Goal: Task Accomplishment & Management: Complete application form

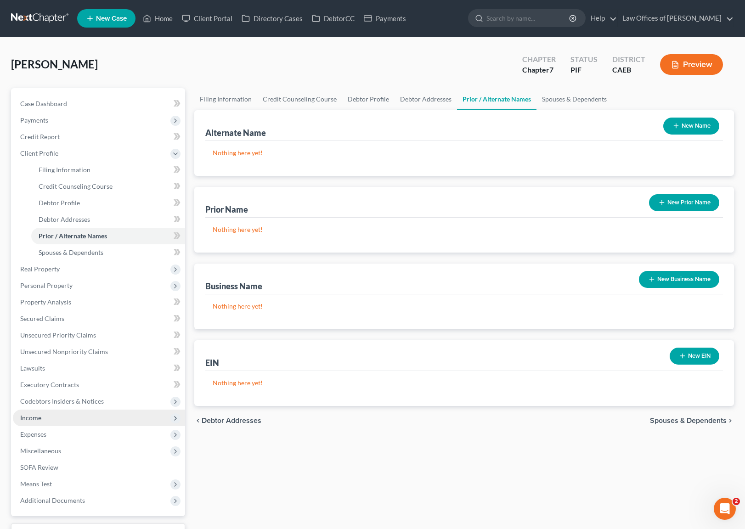
click at [68, 418] on span "Income" at bounding box center [99, 417] width 172 height 17
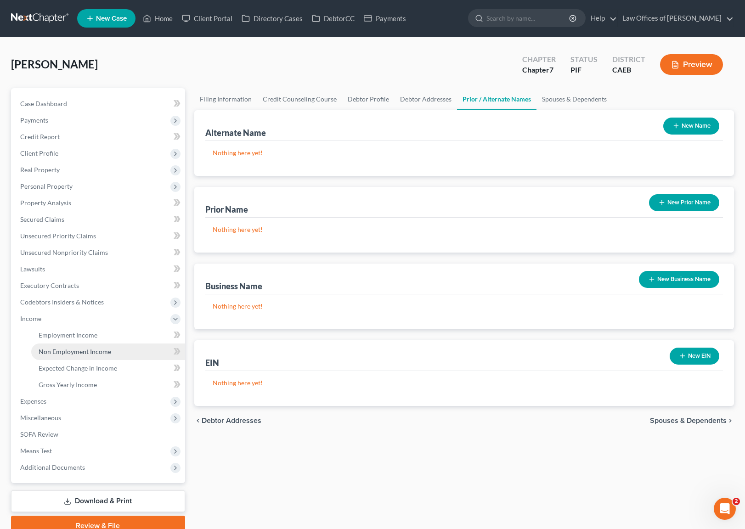
click at [94, 350] on span "Non Employment Income" at bounding box center [75, 352] width 73 height 8
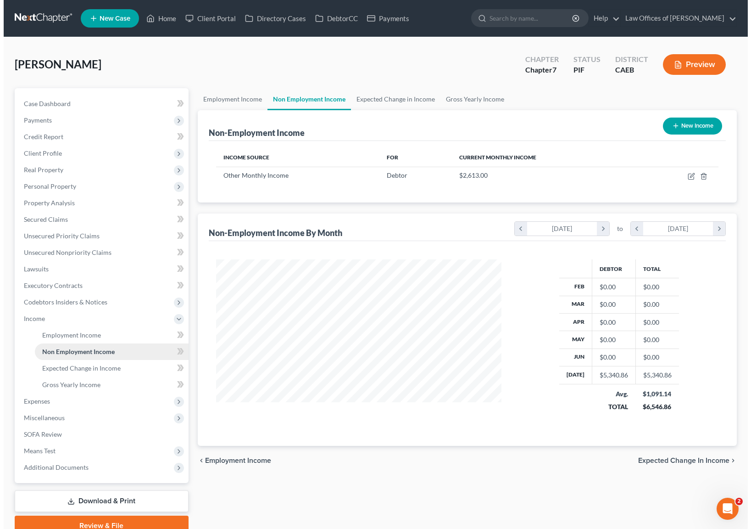
scroll to position [164, 304]
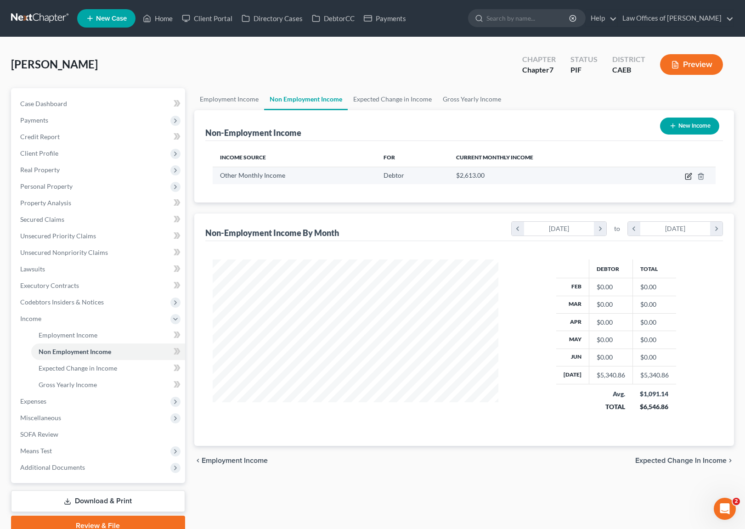
click at [685, 178] on icon "button" at bounding box center [687, 176] width 7 height 7
select select "13"
select select "2"
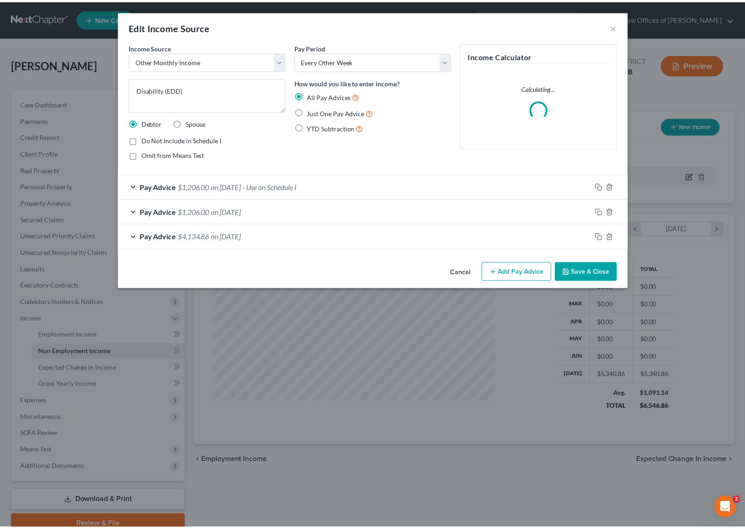
scroll to position [164, 307]
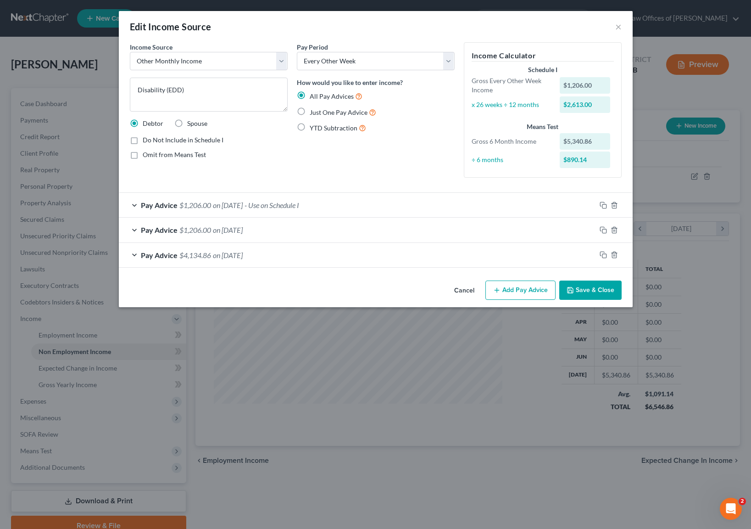
click at [600, 294] on button "Save & Close" at bounding box center [591, 289] width 62 height 19
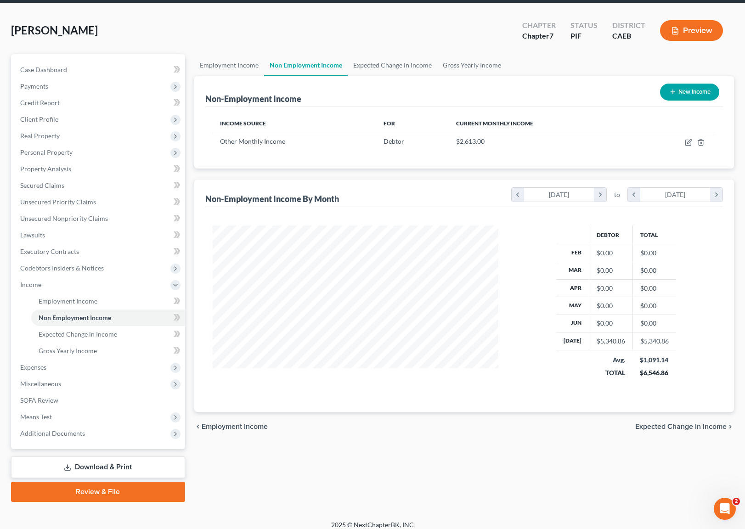
scroll to position [41, 0]
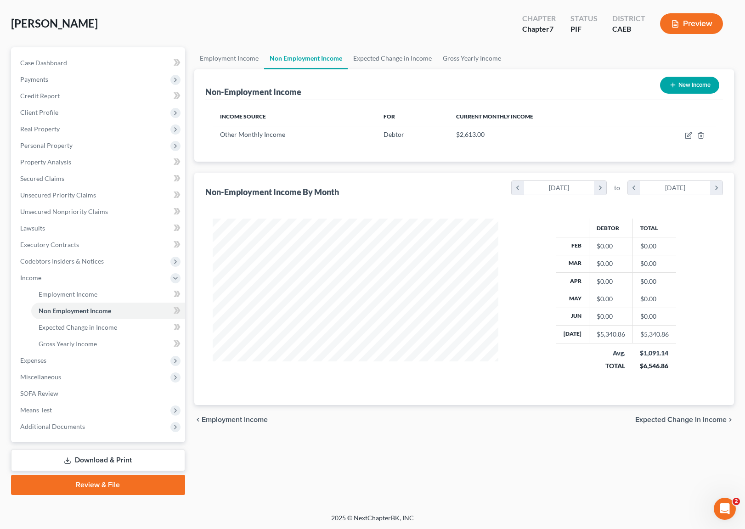
click at [119, 460] on link "Download & Print" at bounding box center [98, 460] width 174 height 22
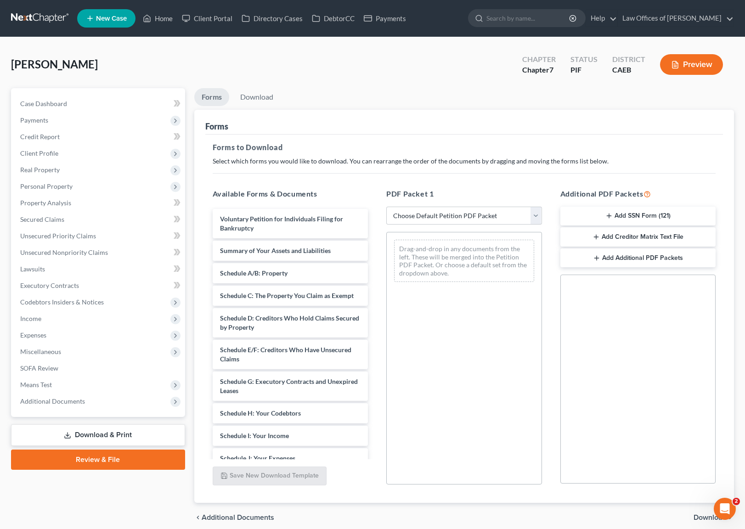
click at [693, 66] on button "Preview" at bounding box center [691, 64] width 63 height 21
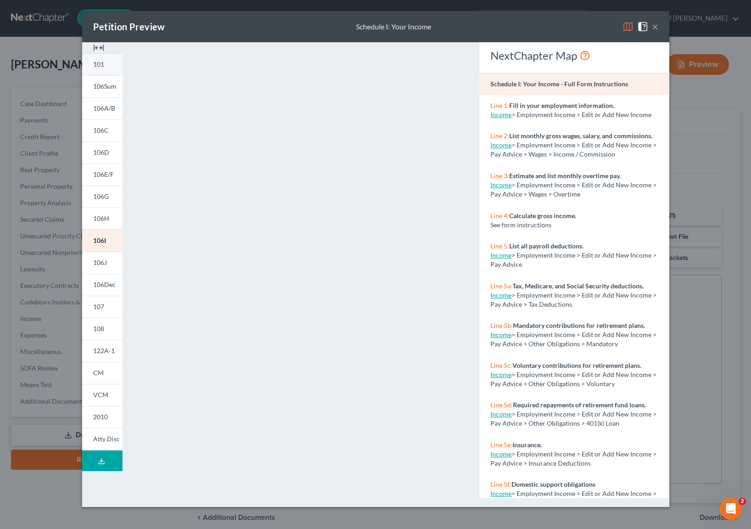
click at [110, 65] on link "101" at bounding box center [102, 64] width 40 height 22
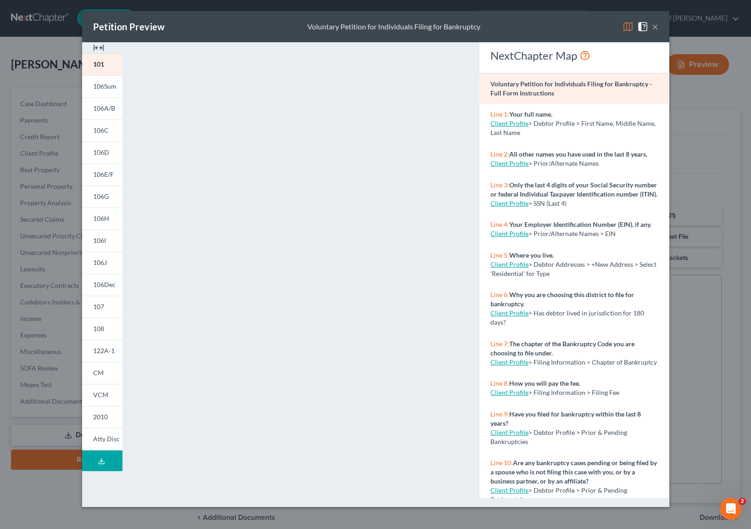
click at [653, 26] on button "×" at bounding box center [655, 26] width 6 height 11
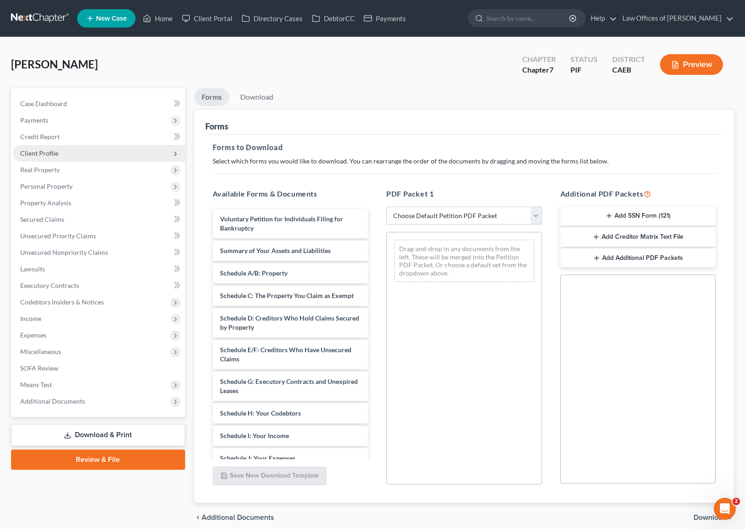
click at [54, 152] on span "Client Profile" at bounding box center [39, 153] width 38 height 8
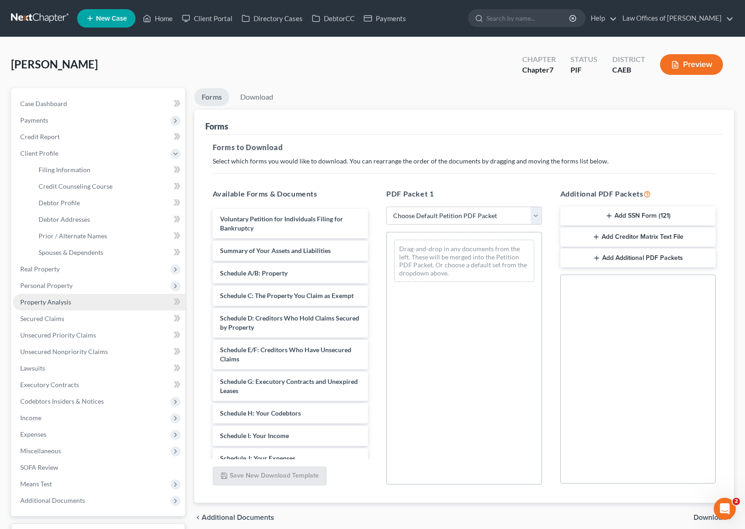
click at [91, 306] on link "Property Analysis" at bounding box center [99, 302] width 172 height 17
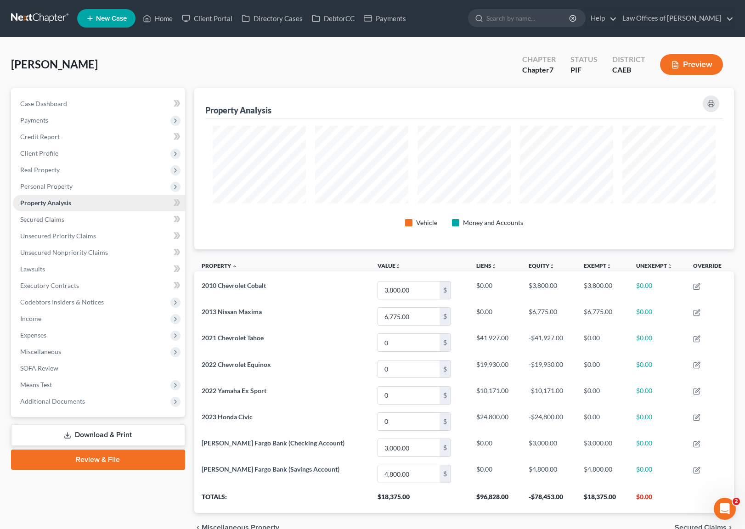
scroll to position [161, 539]
click at [54, 218] on span "Secured Claims" at bounding box center [42, 219] width 44 height 8
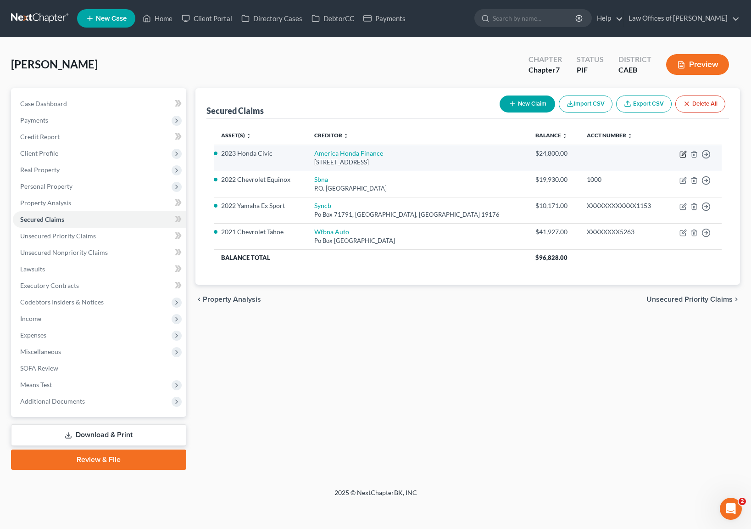
click at [682, 152] on icon "button" at bounding box center [683, 154] width 7 height 7
select select "4"
select select "0"
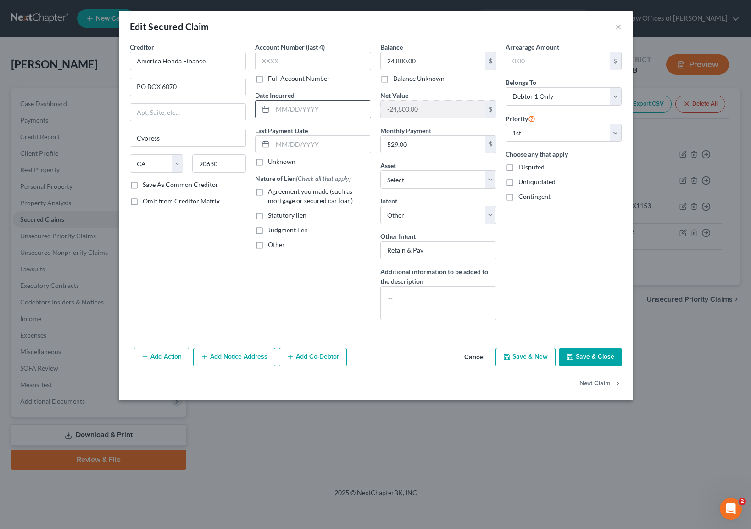
click at [336, 108] on input "text" at bounding box center [322, 109] width 98 height 17
click at [273, 142] on input "text" at bounding box center [322, 144] width 98 height 17
click at [339, 143] on input "text" at bounding box center [322, 144] width 98 height 17
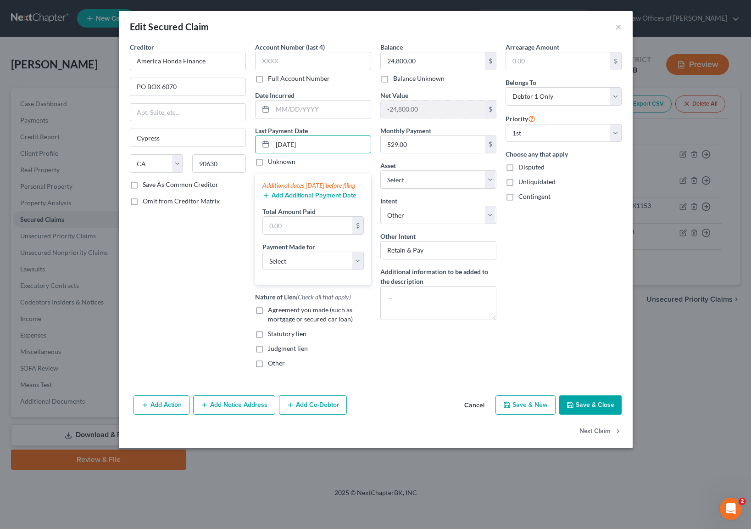
type input "[DATE]"
click at [304, 233] on input "text" at bounding box center [308, 225] width 90 height 17
type input "1,587."
click at [360, 270] on select "Select Car Credit Card Loan Repayment Mortgage Other Suppliers Or Vendors" at bounding box center [313, 261] width 101 height 18
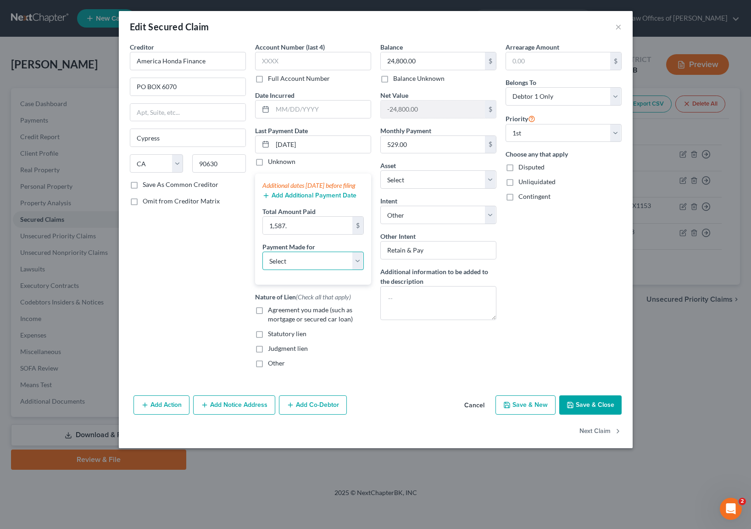
select select "0"
click at [268, 319] on label "Agreement you made (such as mortgage or secured car loan)" at bounding box center [319, 314] width 103 height 18
click at [272, 311] on input "Agreement you made (such as mortgage or secured car loan)" at bounding box center [275, 308] width 6 height 6
checkbox input "true"
click at [591, 415] on button "Save & Close" at bounding box center [591, 404] width 62 height 19
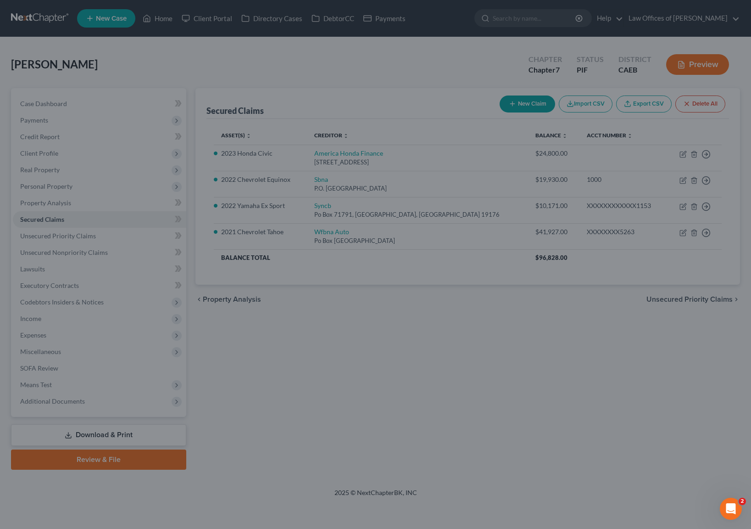
select select "6"
type input "0"
type input "1,587.00"
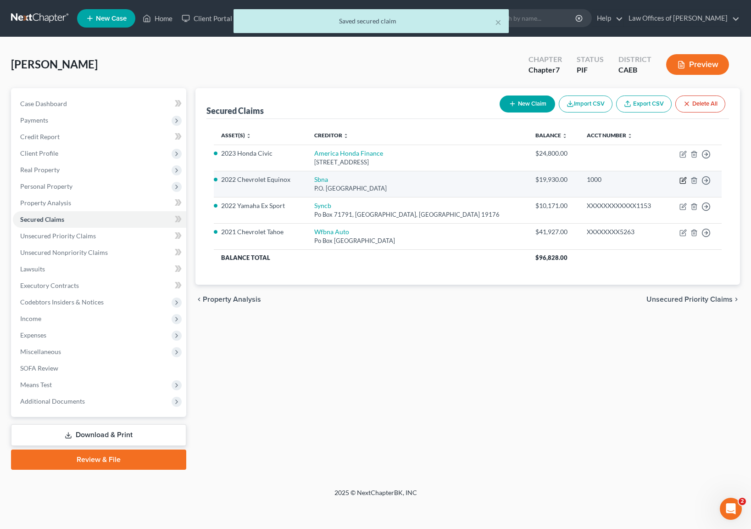
click at [682, 182] on icon "button" at bounding box center [683, 180] width 7 height 7
select select "45"
select select "3"
select select "0"
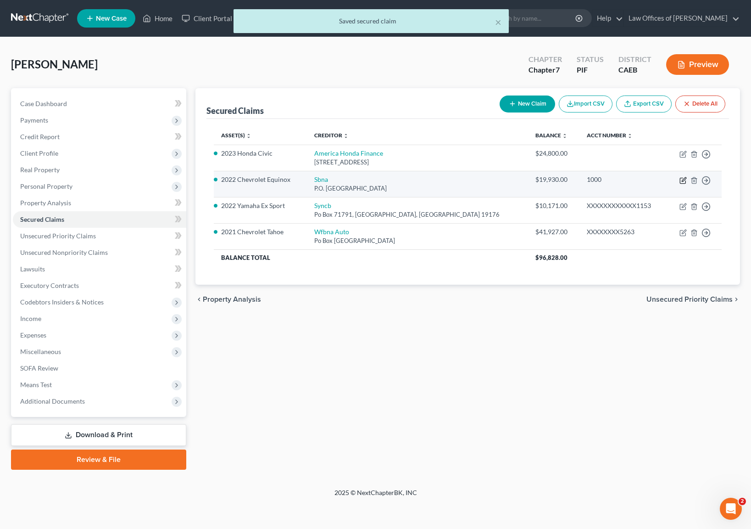
select select "0"
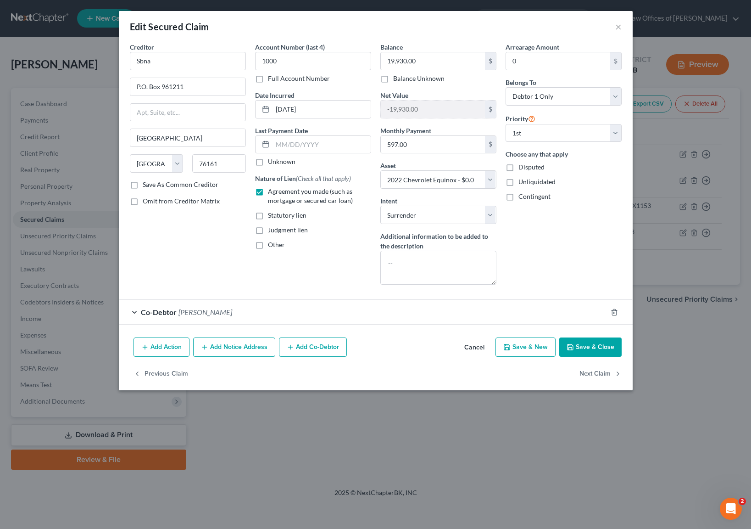
click at [602, 347] on button "Save & Close" at bounding box center [591, 346] width 62 height 19
select select
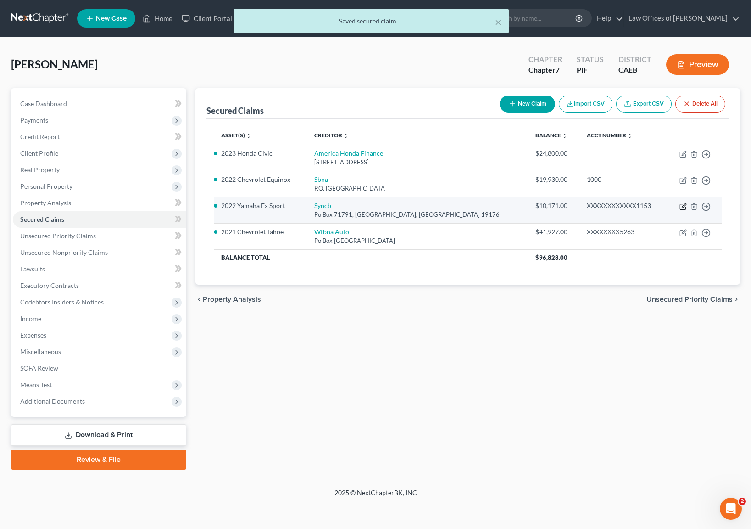
click at [685, 206] on icon "button" at bounding box center [683, 206] width 7 height 7
select select "39"
select select "4"
select select "0"
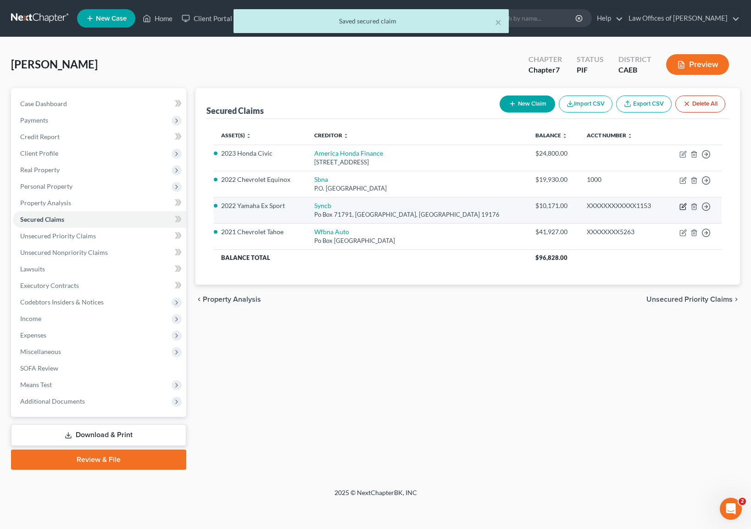
select select "0"
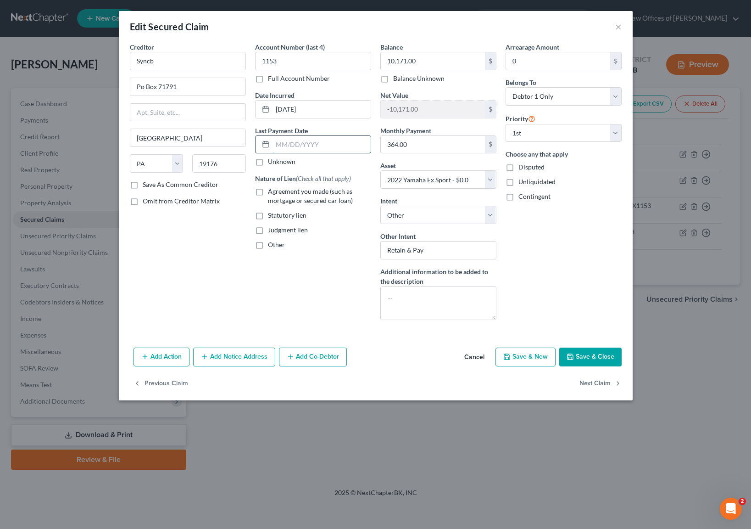
drag, startPoint x: 328, startPoint y: 145, endPoint x: 355, endPoint y: 141, distance: 27.3
click at [328, 144] on input "text" at bounding box center [322, 144] width 98 height 17
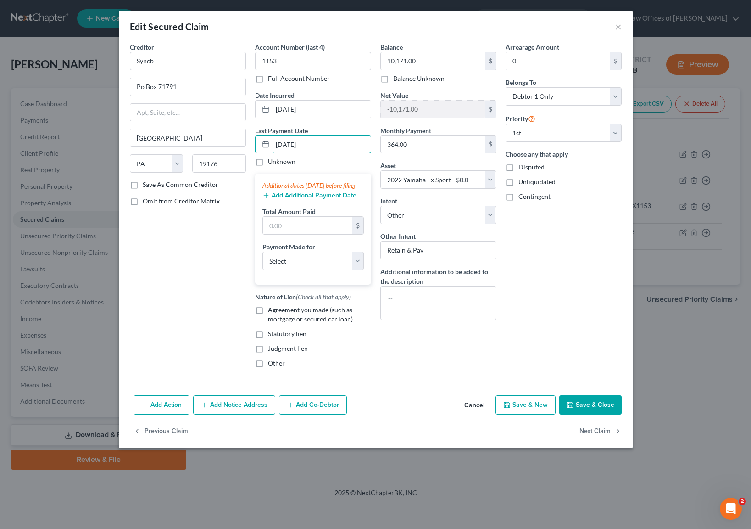
type input "[DATE]"
click at [308, 228] on input "text" at bounding box center [308, 225] width 90 height 17
type input "1,092."
click at [355, 268] on select "Select Car Credit Card Loan Repayment Mortgage Other Suppliers Or Vendors" at bounding box center [313, 261] width 101 height 18
select select "0"
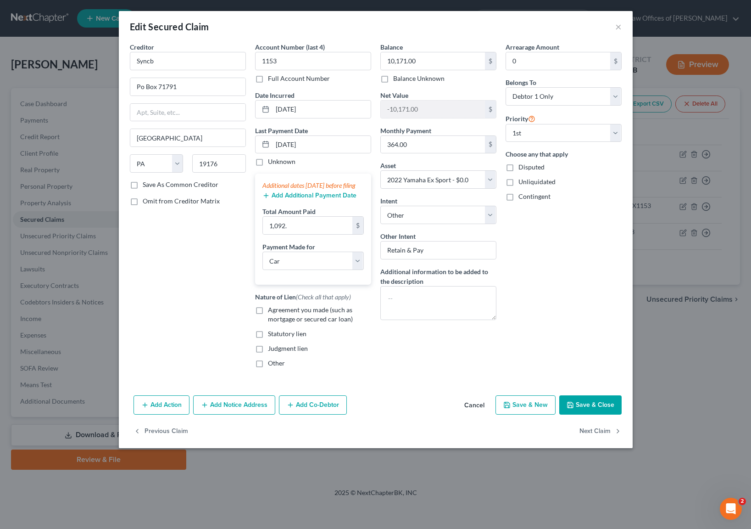
click at [268, 319] on label "Agreement you made (such as mortgage or secured car loan)" at bounding box center [319, 314] width 103 height 18
click at [272, 311] on input "Agreement you made (such as mortgage or secured car loan)" at bounding box center [275, 308] width 6 height 6
checkbox input "true"
click at [577, 409] on button "Save & Close" at bounding box center [591, 404] width 62 height 19
select select
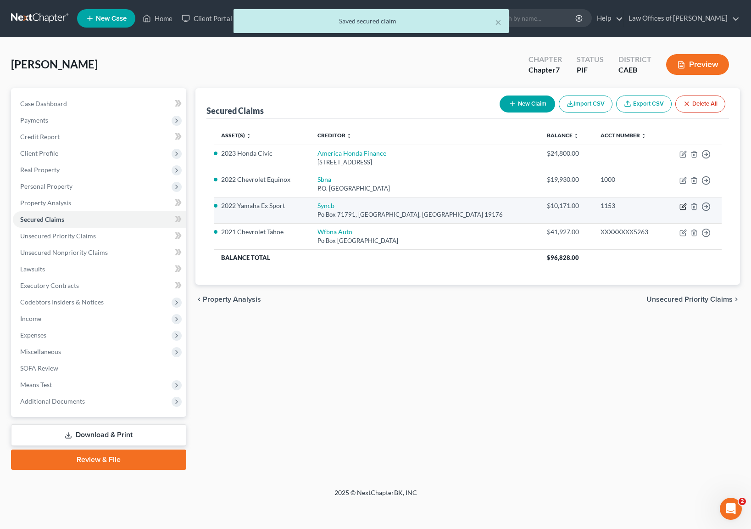
click at [683, 206] on icon "button" at bounding box center [683, 206] width 7 height 7
select select "39"
select select "0"
select select "4"
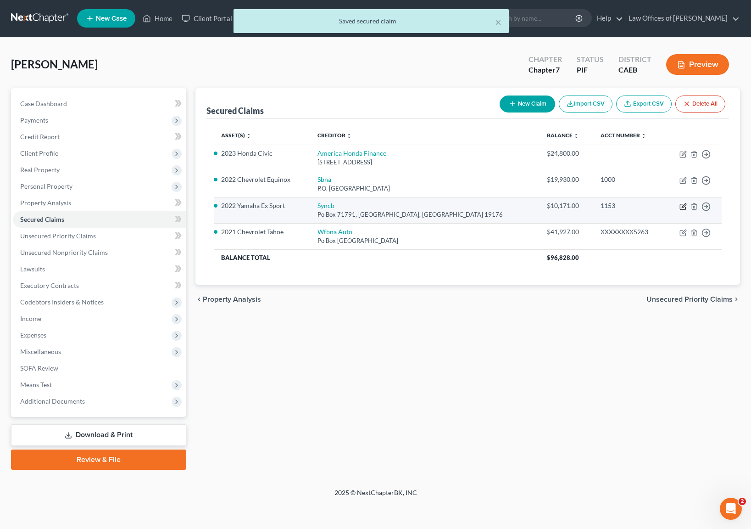
select select "0"
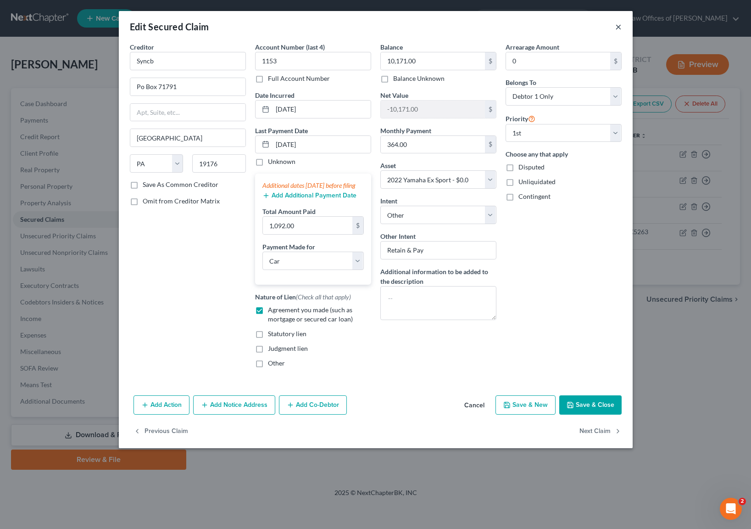
click at [618, 25] on button "×" at bounding box center [619, 26] width 6 height 11
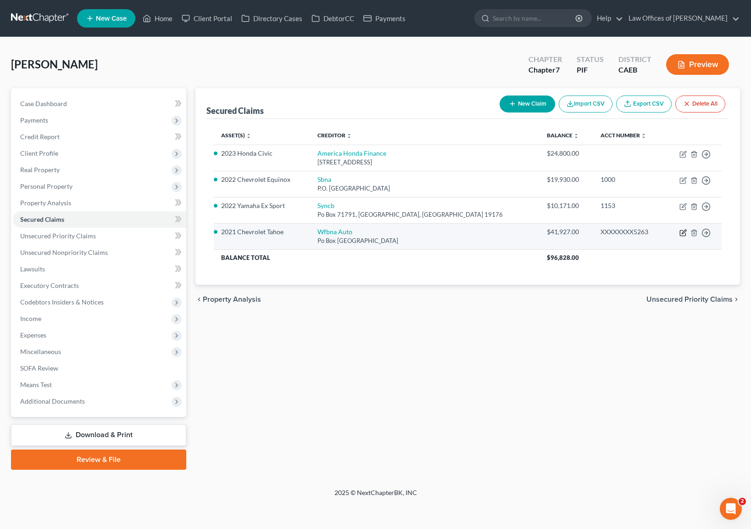
click at [683, 230] on icon "button" at bounding box center [683, 232] width 7 height 7
select select "28"
select select "5"
select select "4"
select select "0"
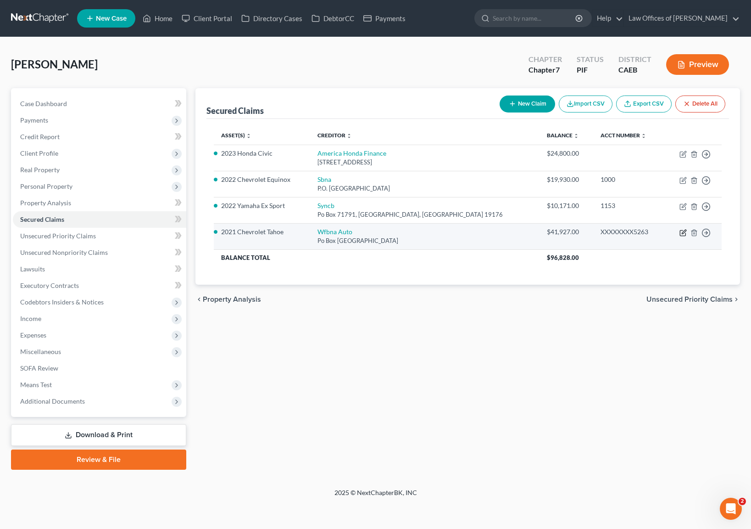
select select "0"
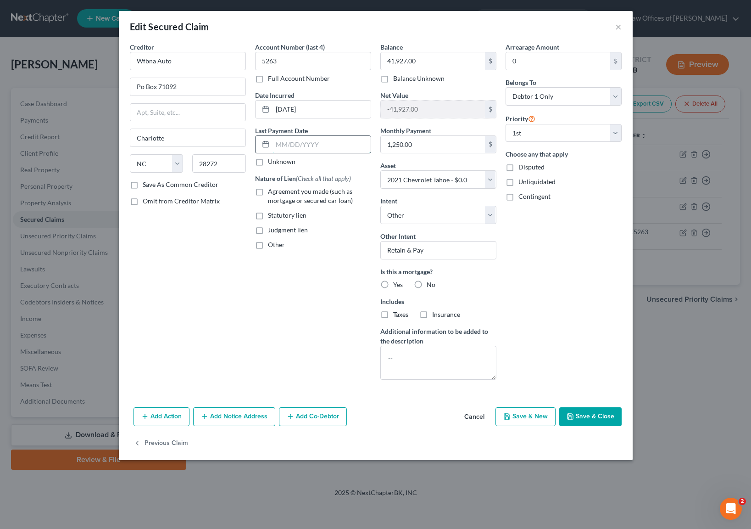
drag, startPoint x: 341, startPoint y: 145, endPoint x: 348, endPoint y: 142, distance: 8.1
click at [341, 145] on input "text" at bounding box center [322, 144] width 98 height 17
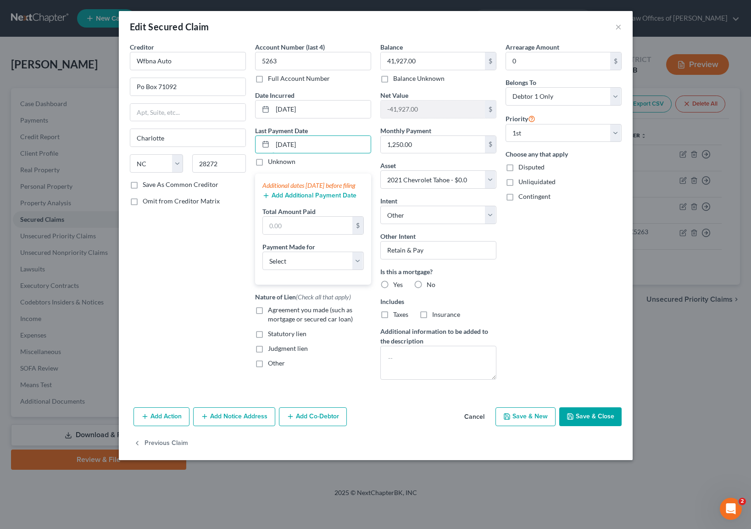
type input "[DATE]"
click at [302, 232] on input "text" at bounding box center [308, 225] width 90 height 17
type input "3,750"
click at [357, 269] on select "Select Car Credit Card Loan Repayment Mortgage Other Suppliers Or Vendors" at bounding box center [313, 261] width 101 height 18
select select "0"
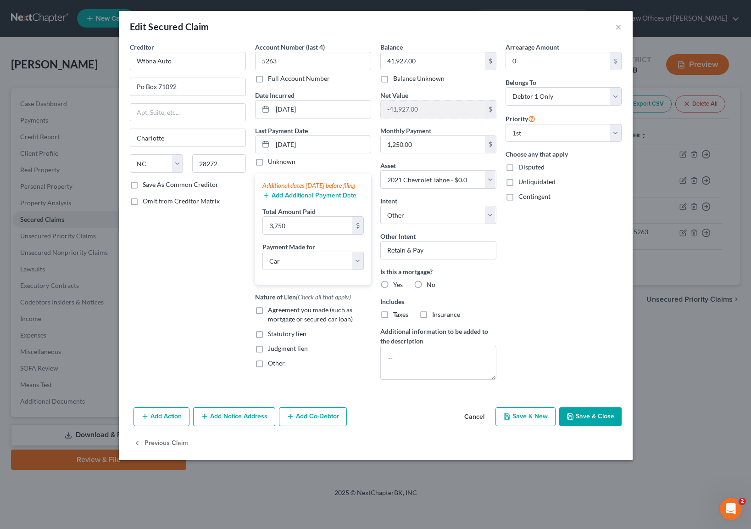
click at [268, 320] on label "Agreement you made (such as mortgage or secured car loan)" at bounding box center [319, 314] width 103 height 18
click at [272, 311] on input "Agreement you made (such as mortgage or secured car loan)" at bounding box center [275, 308] width 6 height 6
checkbox input "true"
click at [582, 411] on button "Save & Close" at bounding box center [591, 416] width 62 height 19
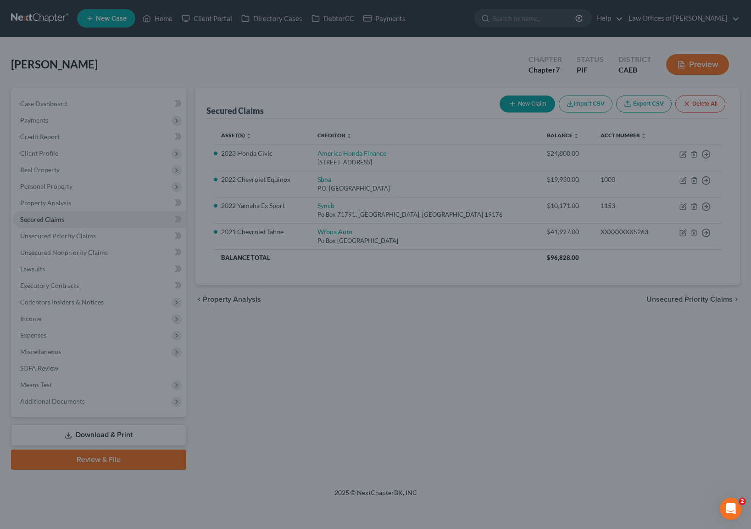
select select "5"
type input "3,750.00"
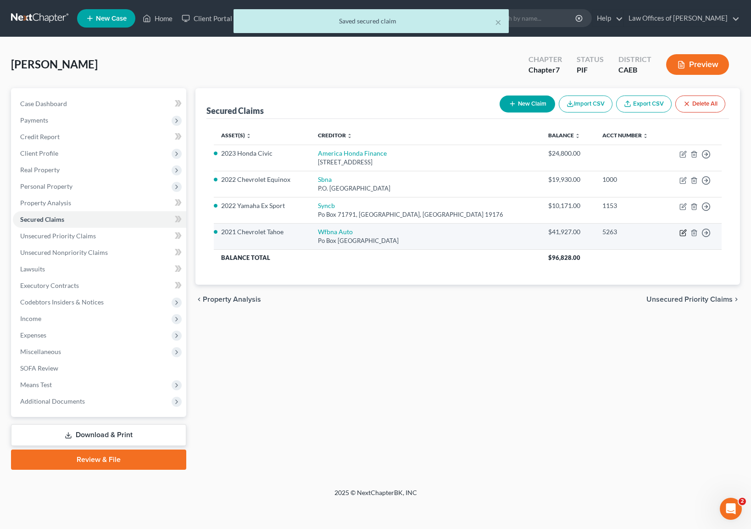
click at [684, 231] on icon "button" at bounding box center [683, 232] width 7 height 7
select select "28"
select select "0"
select select "5"
select select "4"
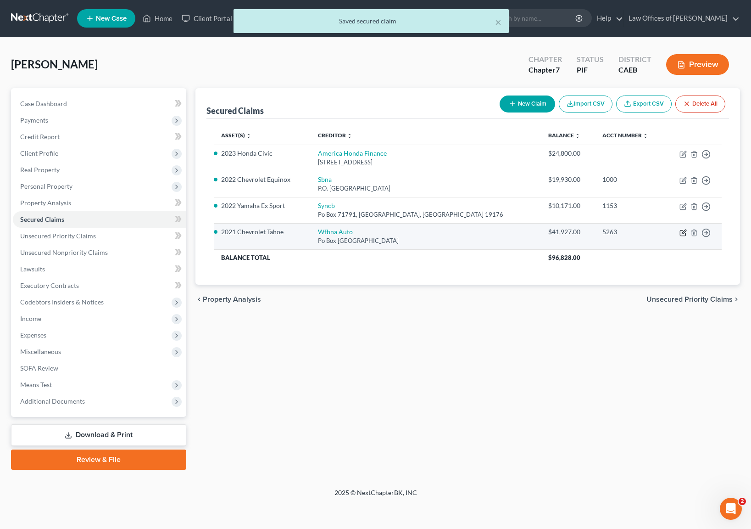
select select "0"
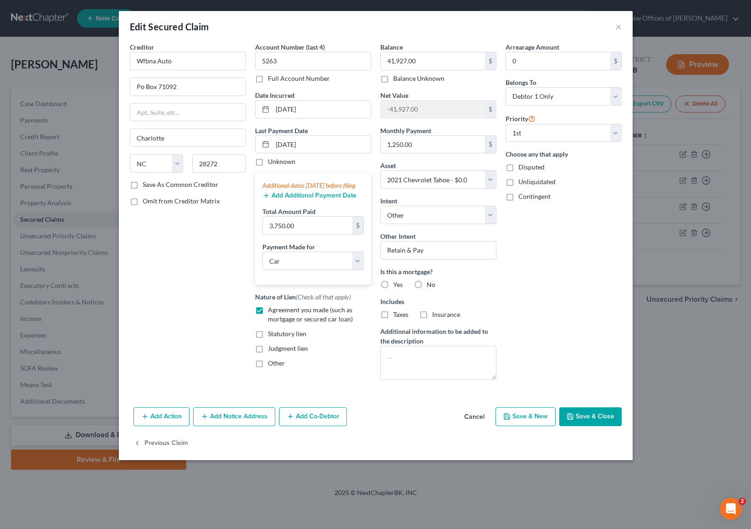
click at [608, 417] on button "Save & Close" at bounding box center [591, 416] width 62 height 19
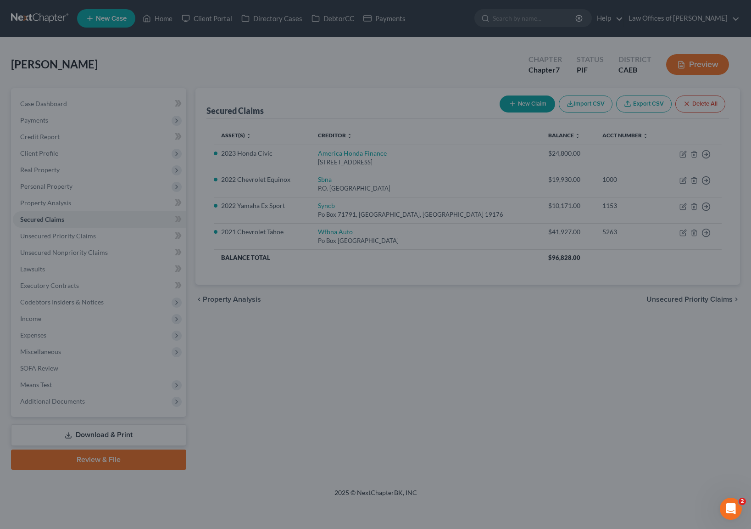
select select "5"
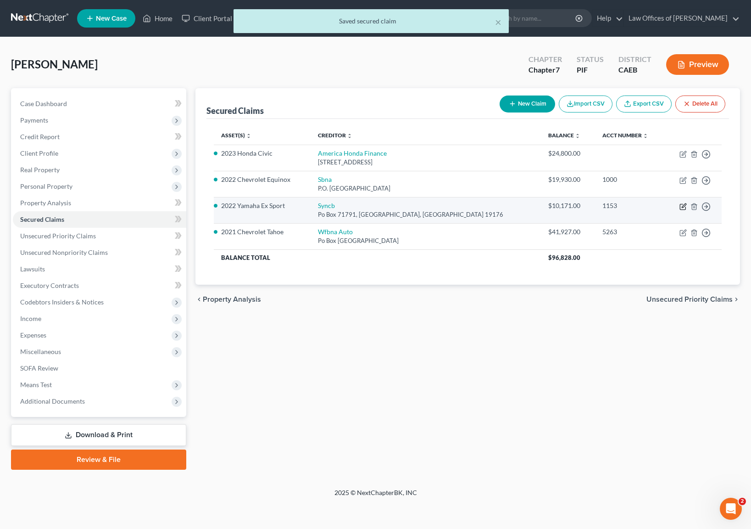
click at [684, 207] on icon "button" at bounding box center [684, 205] width 4 height 4
select select "39"
select select "0"
select select "4"
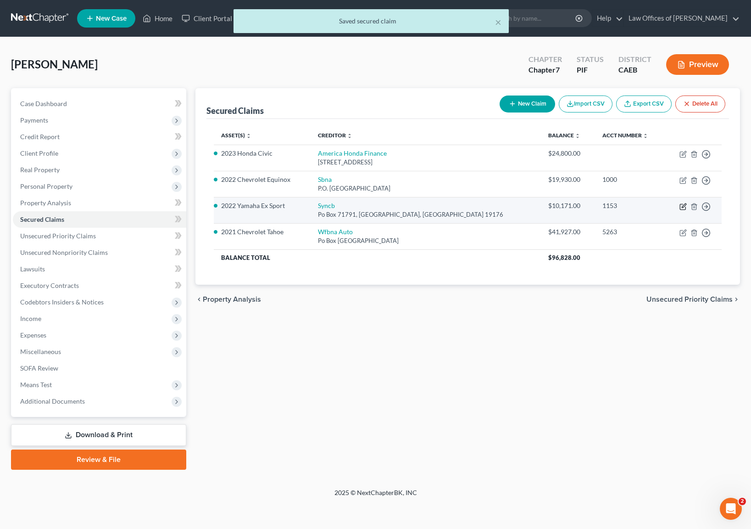
select select "0"
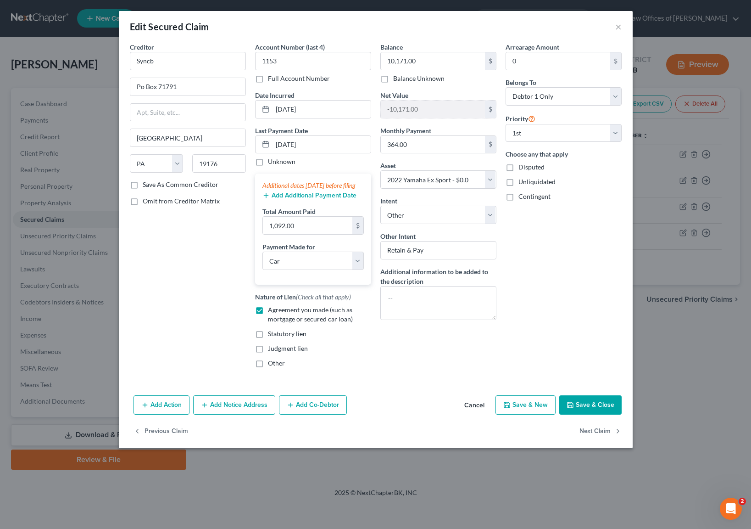
click at [595, 415] on button "Save & Close" at bounding box center [591, 404] width 62 height 19
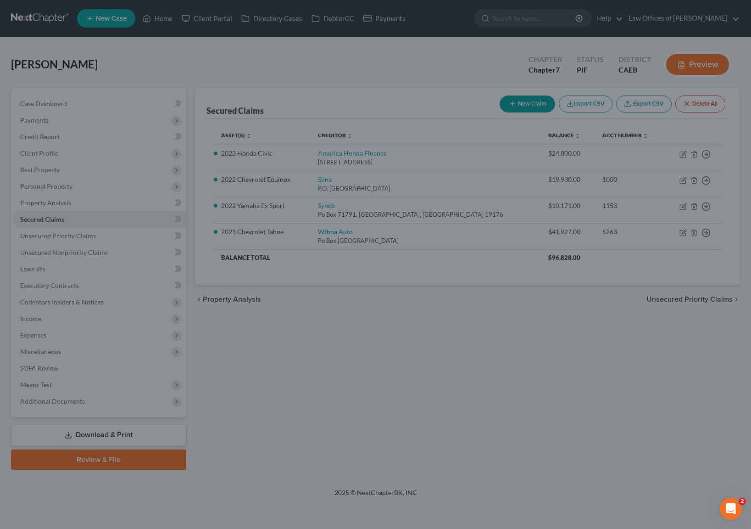
select select "4"
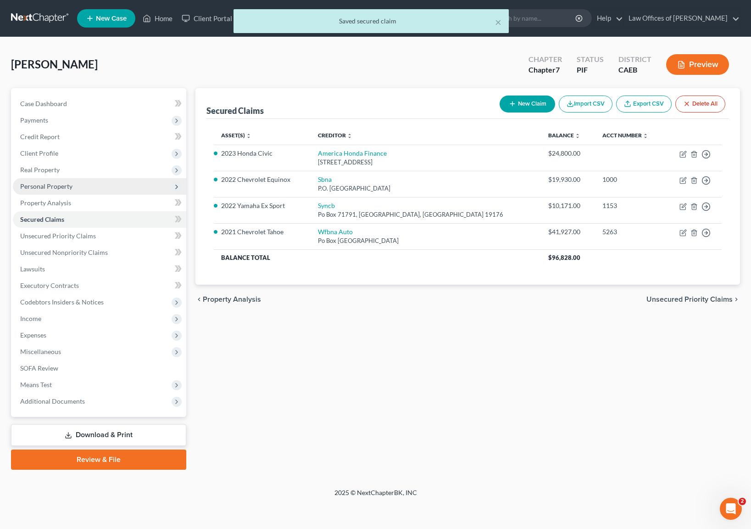
click at [67, 188] on span "Personal Property" at bounding box center [46, 186] width 52 height 8
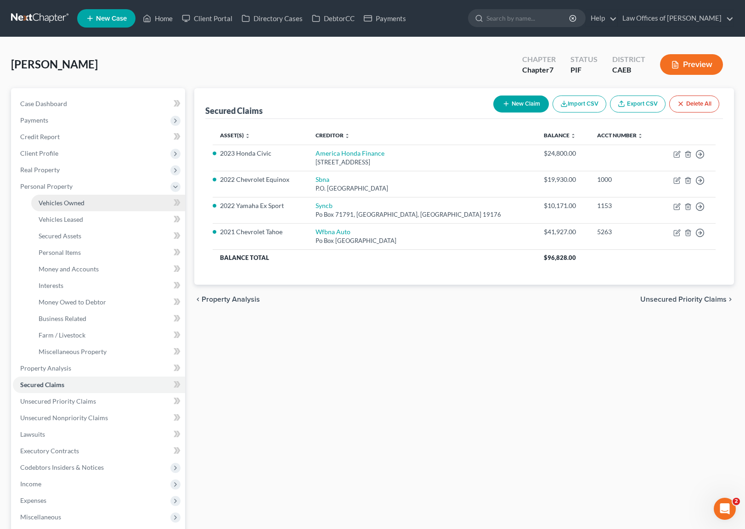
click at [99, 204] on link "Vehicles Owned" at bounding box center [108, 203] width 154 height 17
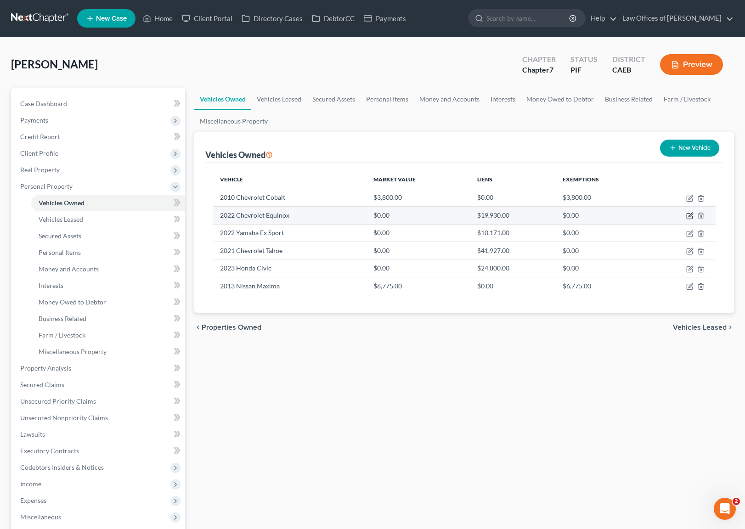
click at [688, 215] on icon "button" at bounding box center [690, 215] width 4 height 4
select select "0"
select select "4"
select select "2"
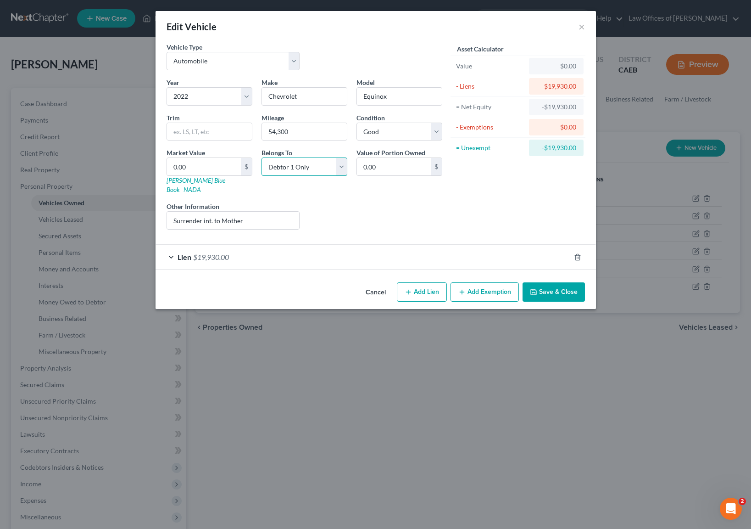
click at [342, 168] on select "Select Debtor 1 Only Debtor 2 Only Debtor 1 And Debtor 2 Only At Least One Of T…" at bounding box center [305, 166] width 86 height 18
select select "3"
click at [206, 169] on input "0.00" at bounding box center [204, 166] width 74 height 17
type input "1"
type input "1.00"
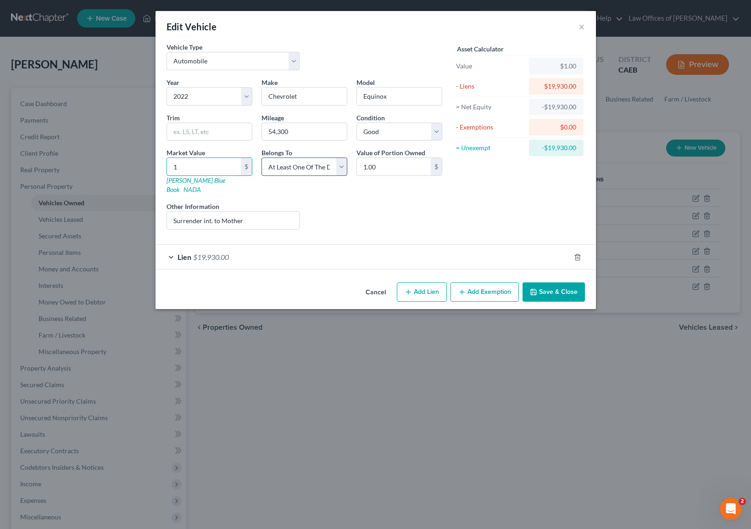
type input "17"
type input "17.00"
type input "174"
type input "174.00"
type input "1740"
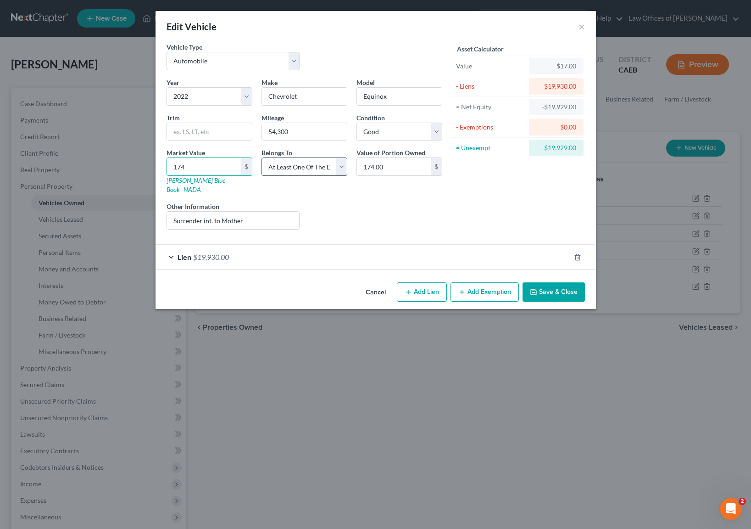
type input "1,740.00"
type input "1,7400"
type input "17,400.00"
type input "17,400"
click at [542, 282] on button "Save & Close" at bounding box center [554, 291] width 62 height 19
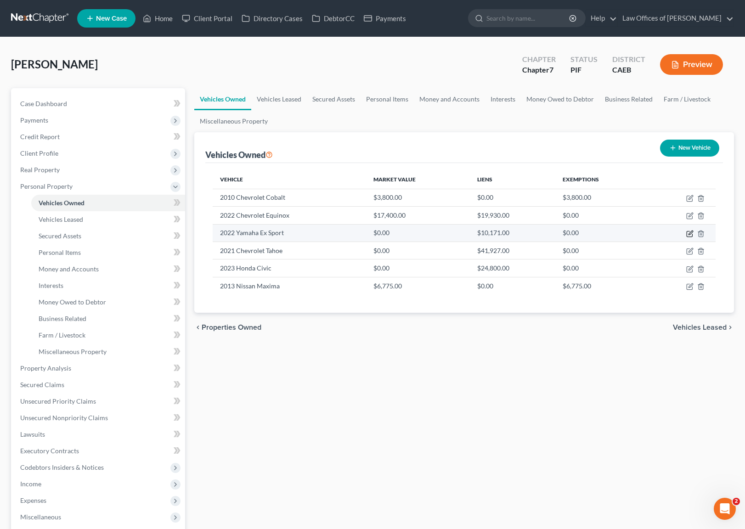
click at [688, 231] on icon "button" at bounding box center [689, 233] width 7 height 7
select select "3"
select select "4"
select select "2"
select select "0"
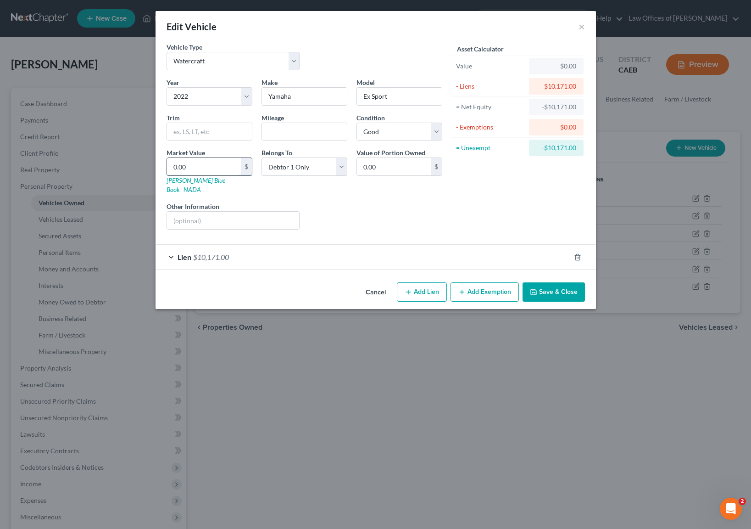
click at [217, 167] on input "0.00" at bounding box center [204, 166] width 74 height 17
type input "6"
type input "6.00"
type input "61"
type input "61.00"
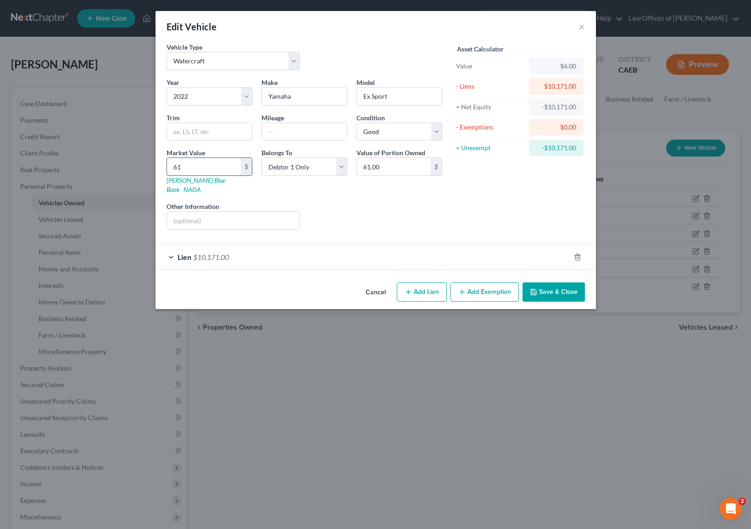
type input "610"
type input "610.00"
type input "6100"
type input "6,100.00"
type input "6,100"
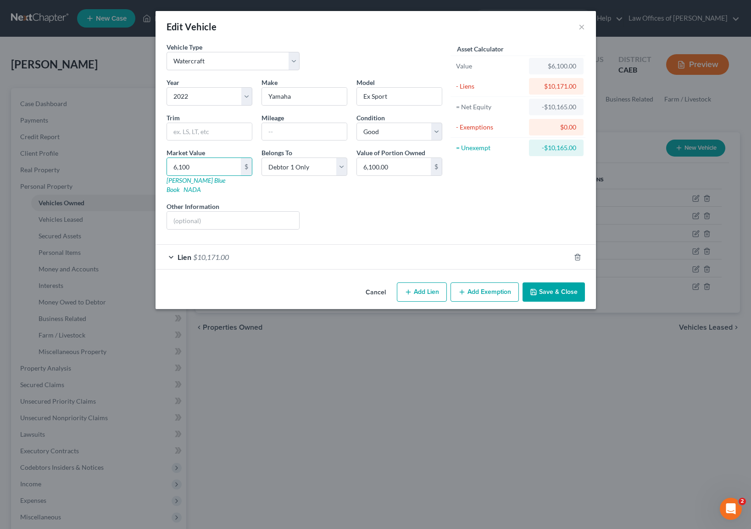
click at [558, 285] on button "Save & Close" at bounding box center [554, 291] width 62 height 19
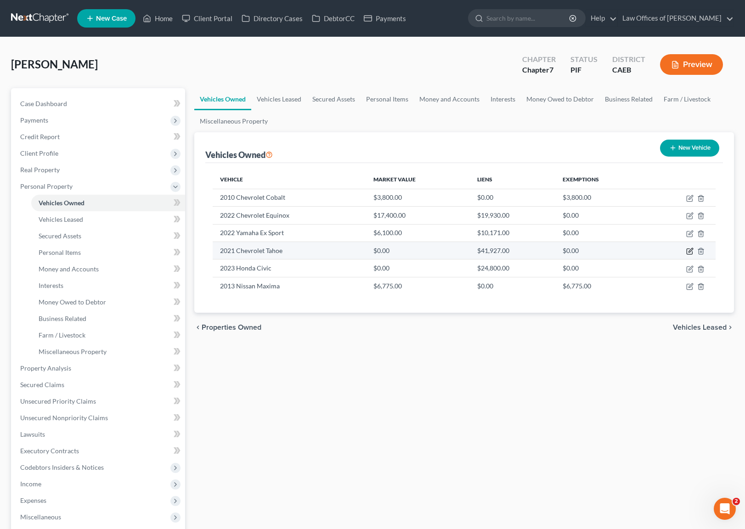
click at [689, 249] on icon "button" at bounding box center [689, 250] width 7 height 7
select select "0"
select select "5"
select select "2"
select select "0"
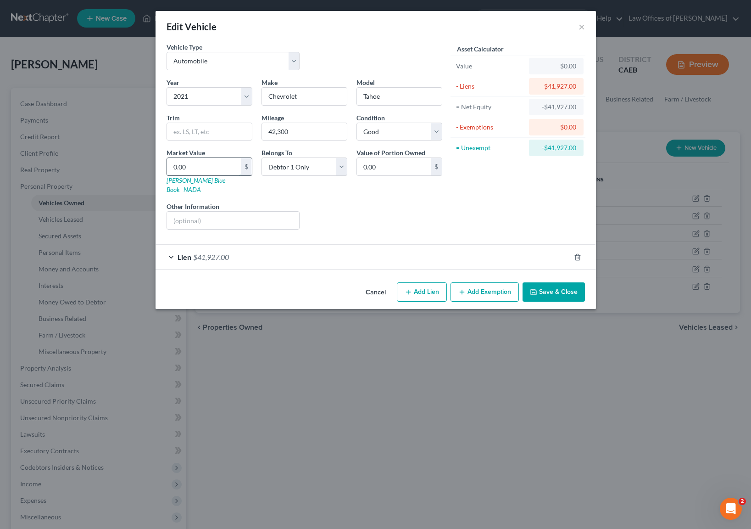
click at [206, 164] on input "0.00" at bounding box center [204, 166] width 74 height 17
type input "3"
type input "3.00"
type input "32"
type input "32.00"
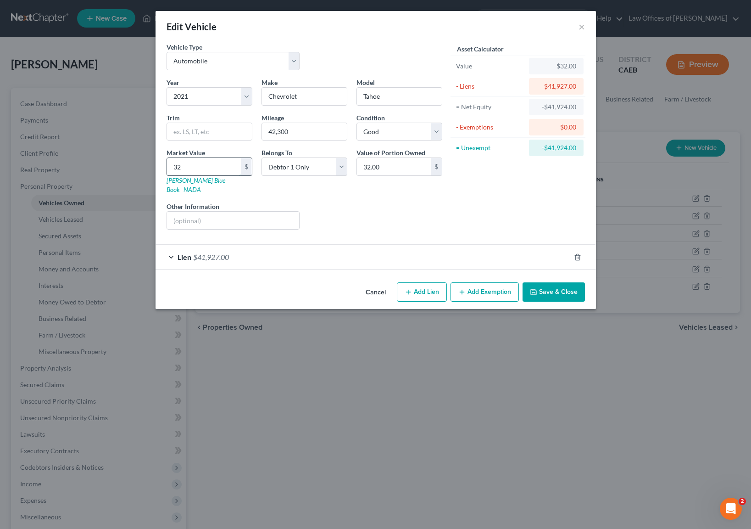
type input "321"
type input "321.00"
type input "32"
type input "32.00"
type input "323"
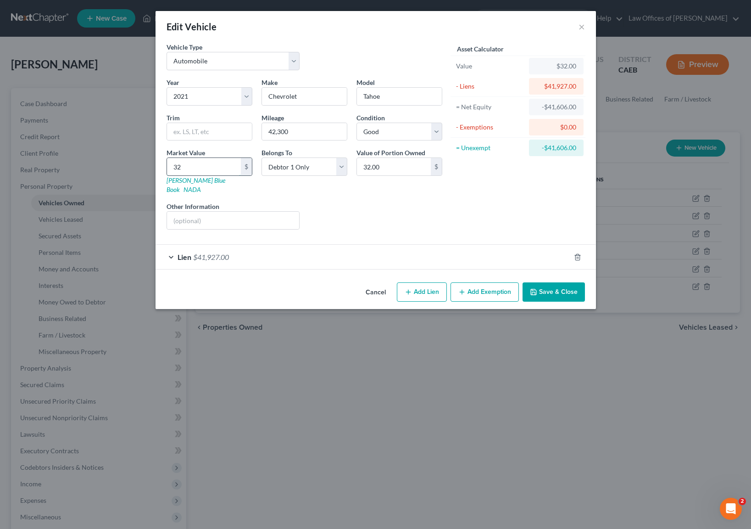
type input "323.00"
type input "3230"
type input "3,230.00"
type input "3,2300"
type input "32,300.00"
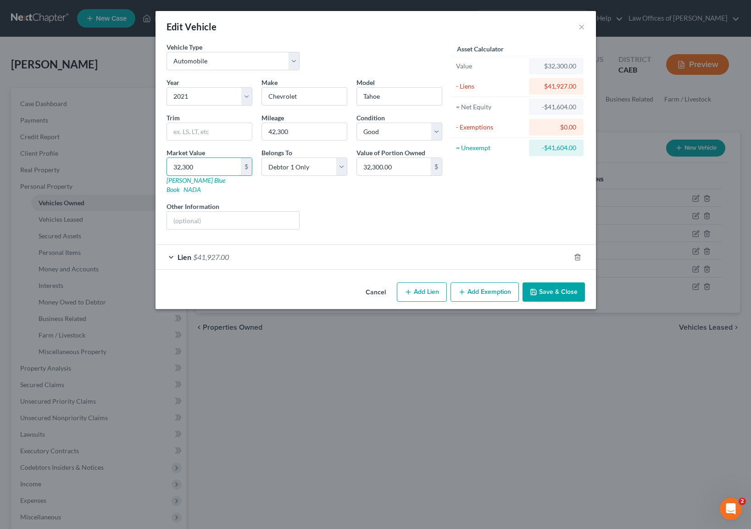
type input "32,300"
click at [546, 282] on button "Save & Close" at bounding box center [554, 291] width 62 height 19
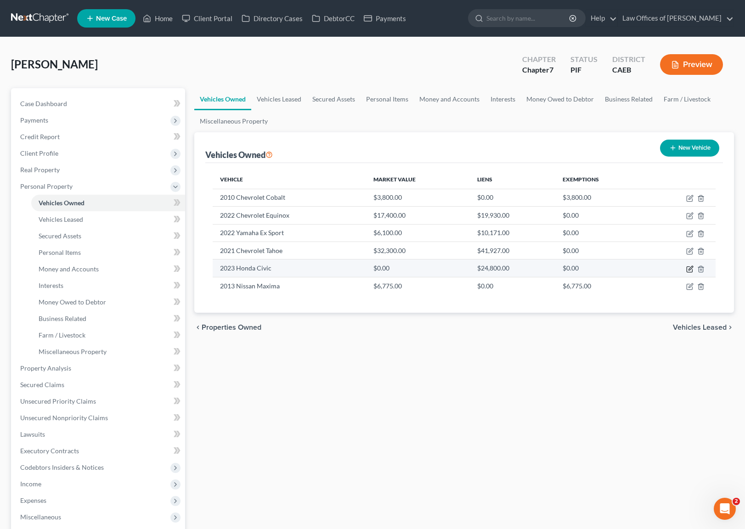
click at [689, 267] on icon "button" at bounding box center [689, 268] width 7 height 7
select select "0"
select select "3"
select select "2"
select select "0"
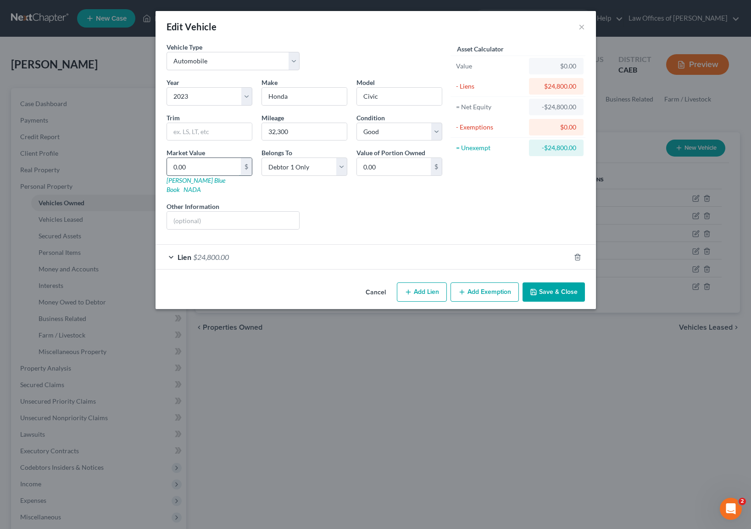
click at [219, 168] on input "0.00" at bounding box center [204, 166] width 74 height 17
type input "1"
type input "1.00"
type input "19"
type input "19.00"
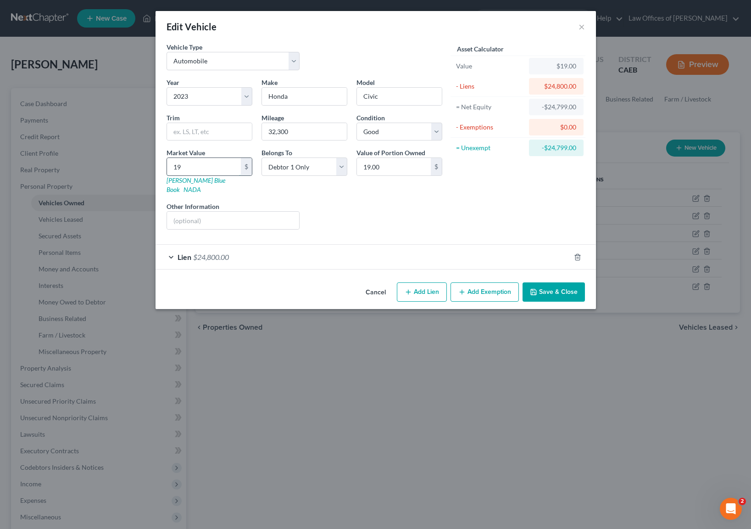
type input "193"
type input "193.00"
type input "1930"
type input "1,930.00"
type input "1,9300"
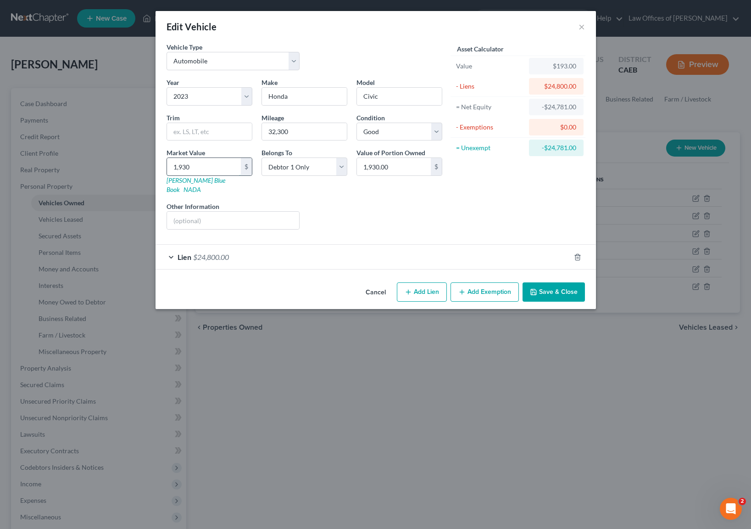
type input "19,300.00"
type input "19,300"
click at [570, 285] on button "Save & Close" at bounding box center [554, 291] width 62 height 19
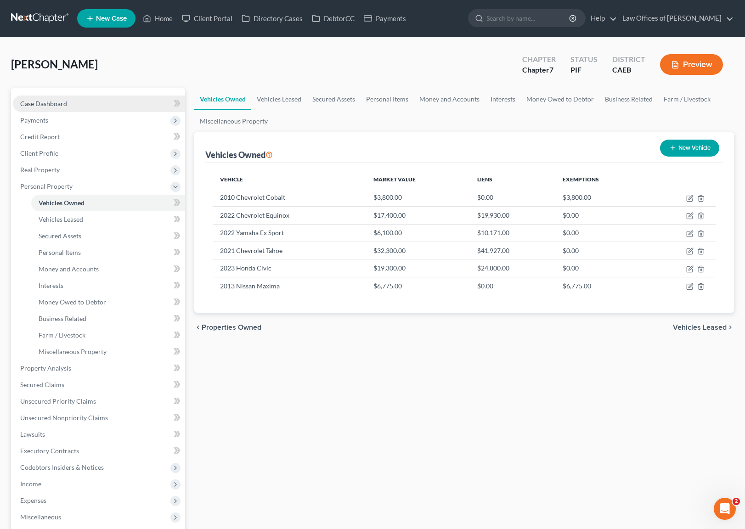
click at [78, 100] on link "Case Dashboard" at bounding box center [99, 103] width 172 height 17
select select "6"
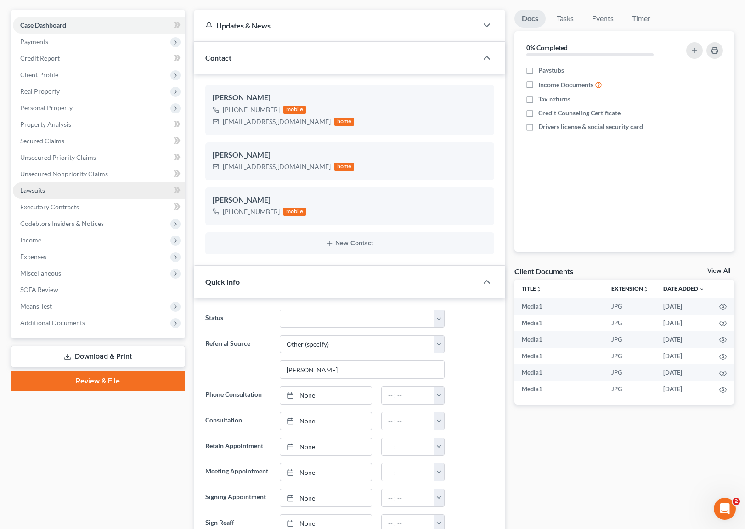
scroll to position [2, 0]
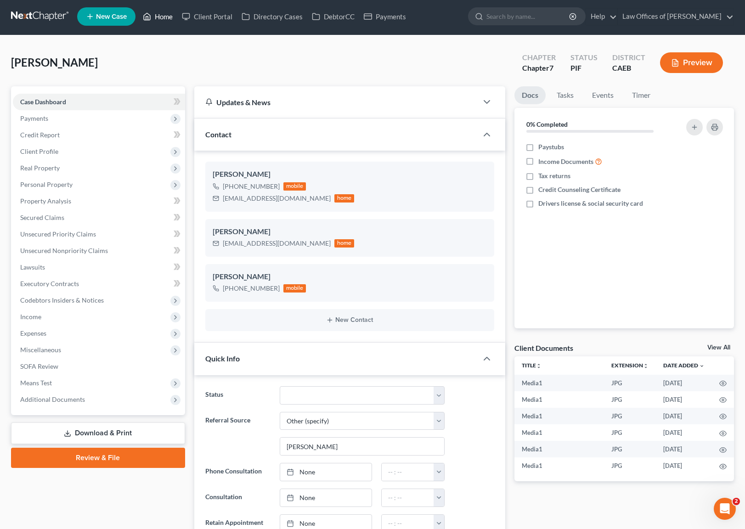
click at [165, 15] on link "Home" at bounding box center [157, 16] width 39 height 17
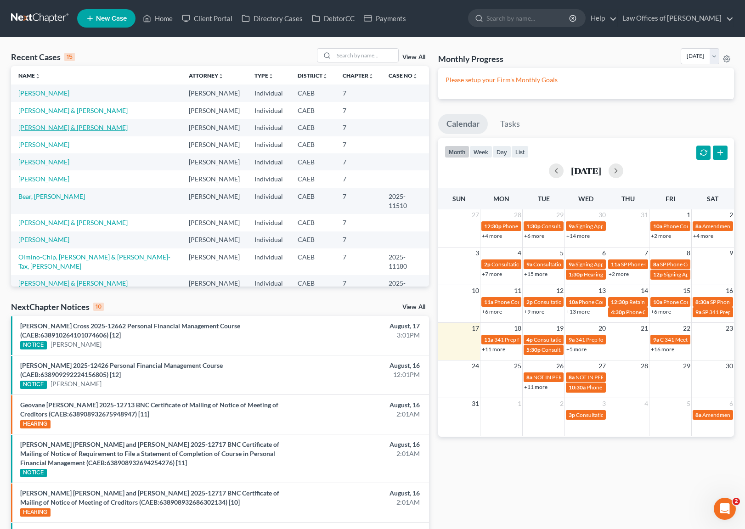
click at [63, 128] on link "[PERSON_NAME] & [PERSON_NAME]" at bounding box center [72, 127] width 109 height 8
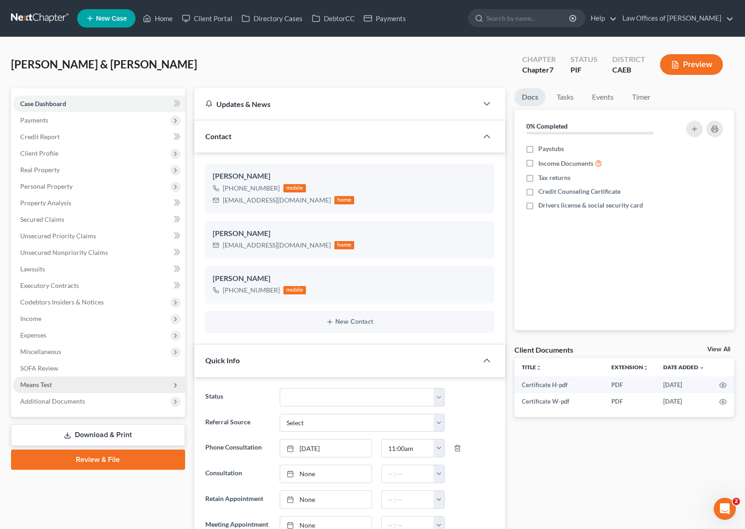
scroll to position [1355, 0]
click at [81, 398] on span "Additional Documents" at bounding box center [52, 401] width 65 height 8
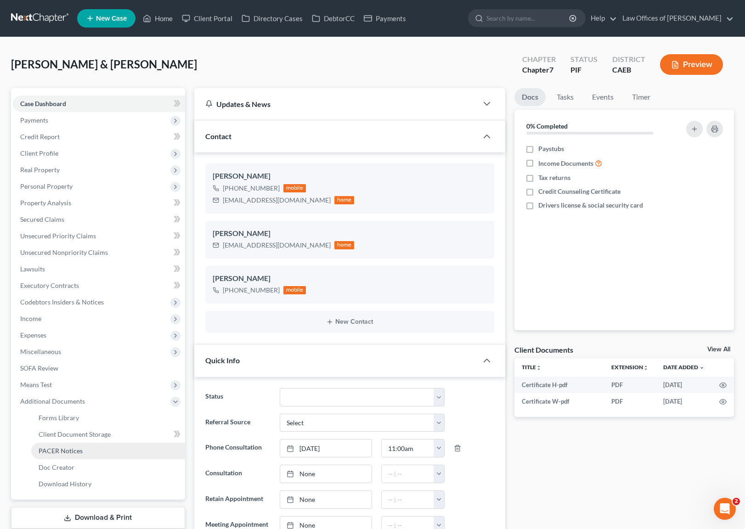
click at [98, 449] on link "PACER Notices" at bounding box center [108, 451] width 154 height 17
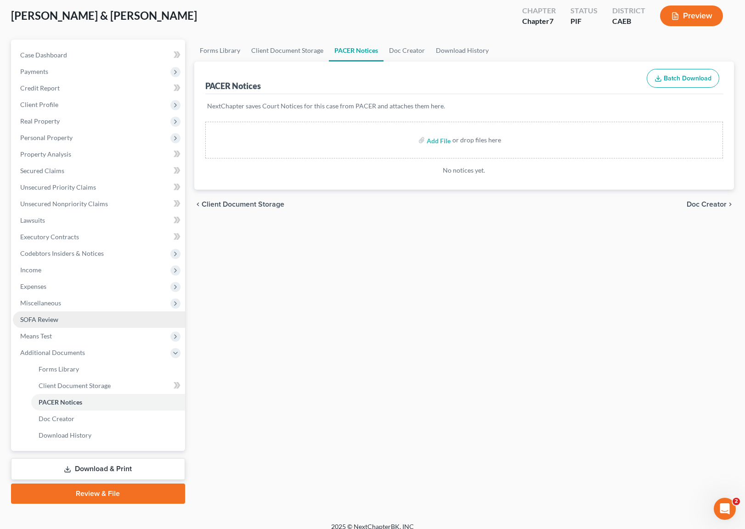
scroll to position [46, 0]
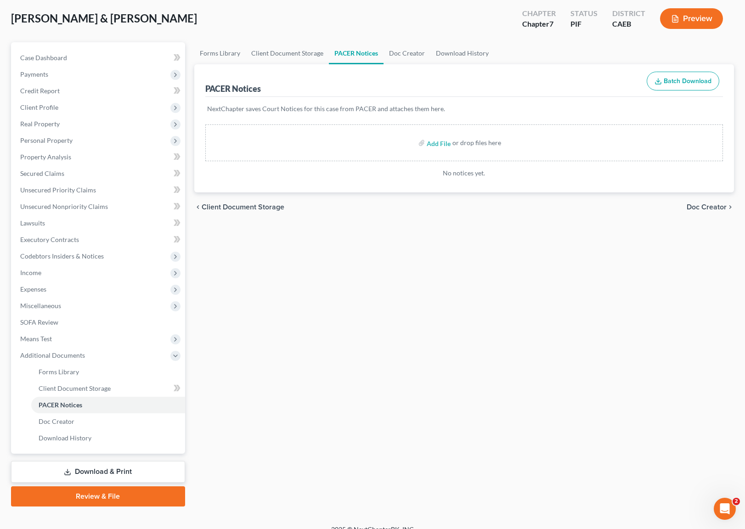
click at [142, 470] on link "Download & Print" at bounding box center [98, 472] width 174 height 22
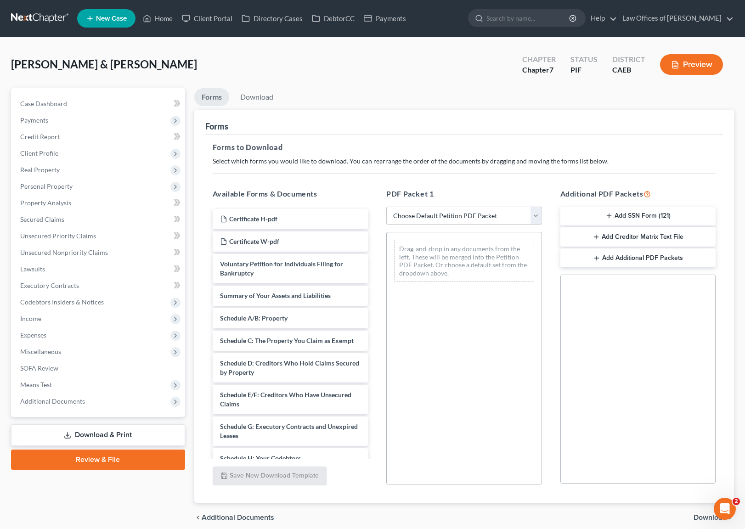
click at [538, 214] on select "Choose Default Petition PDF Packet Complete Bankruptcy Petition (all forms and …" at bounding box center [464, 216] width 156 height 18
select select "5"
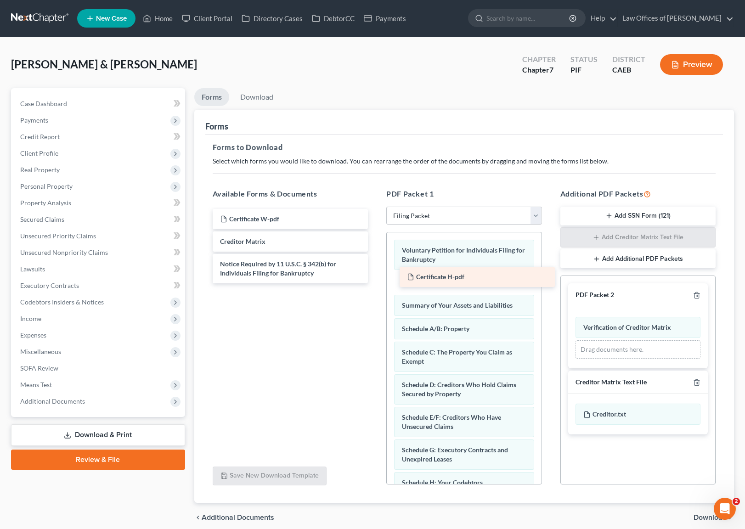
drag, startPoint x: 285, startPoint y: 219, endPoint x: 471, endPoint y: 277, distance: 195.7
click at [376, 277] on div "Certificate H-pdf Certificate H-pdf Certificate W-pdf Creditor Matrix Notice Re…" at bounding box center [290, 246] width 170 height 74
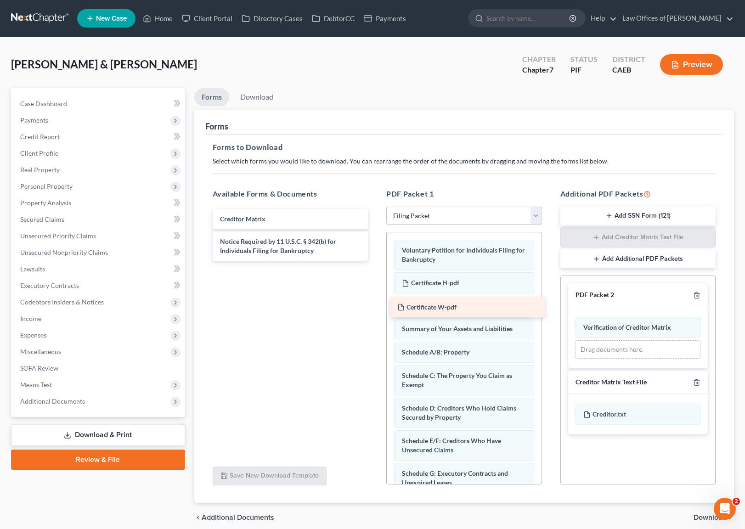
drag, startPoint x: 305, startPoint y: 215, endPoint x: 482, endPoint y: 304, distance: 198.1
click at [376, 261] on div "Certificate W-pdf Certificate W-pdf Creditor Matrix Notice Required by 11 U.S.C…" at bounding box center [290, 235] width 170 height 52
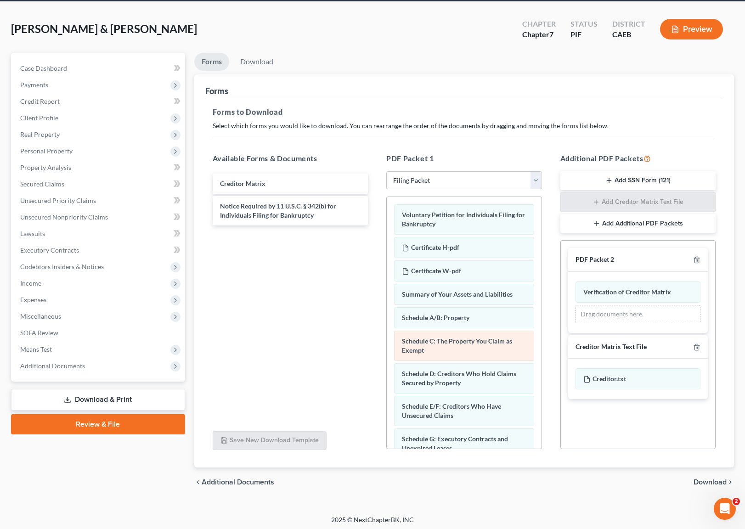
scroll to position [38, 0]
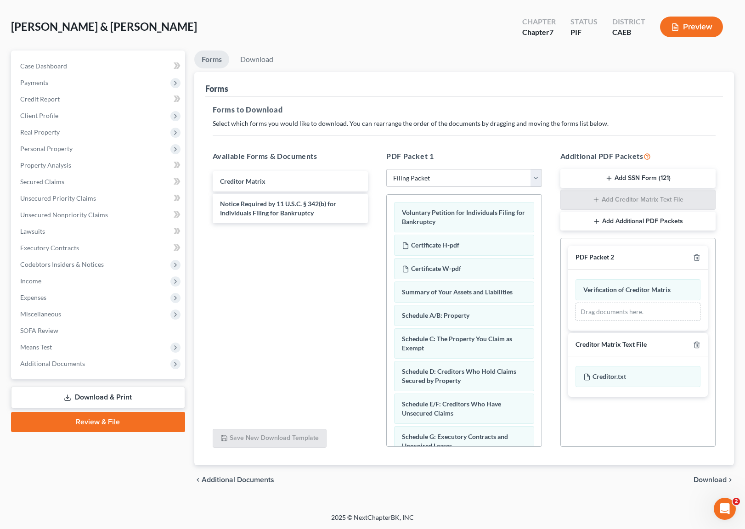
click at [712, 476] on span "Download" at bounding box center [709, 479] width 33 height 7
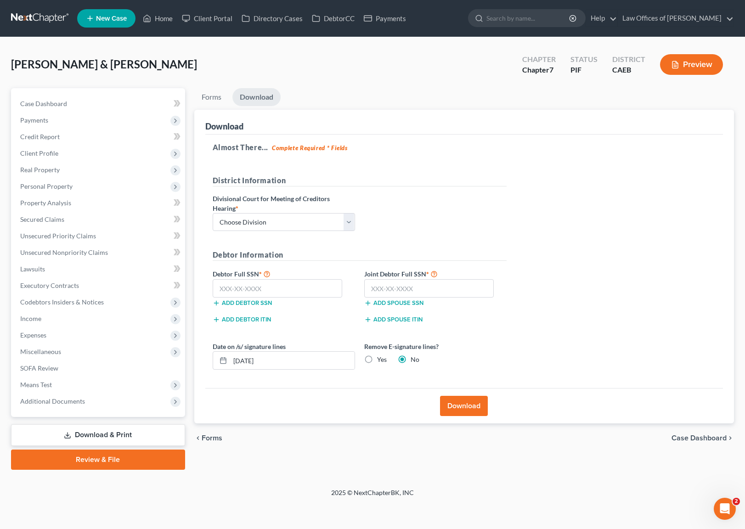
scroll to position [0, 0]
click at [351, 221] on select "Choose Division Fresno Modesto [GEOGRAPHIC_DATA]" at bounding box center [285, 222] width 142 height 18
select select "0"
click at [297, 288] on input "text" at bounding box center [279, 288] width 130 height 18
type input "619-12-2470"
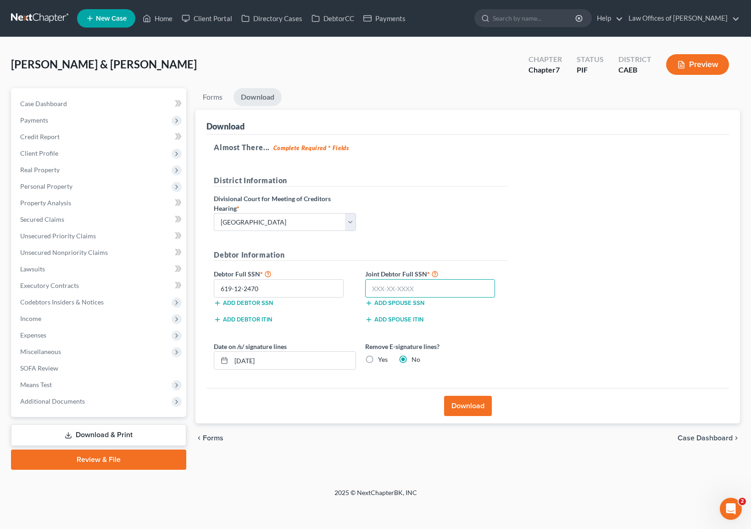
click at [433, 287] on input "text" at bounding box center [430, 288] width 130 height 18
type input "621-03-7026"
click at [463, 406] on button "Download" at bounding box center [468, 406] width 48 height 20
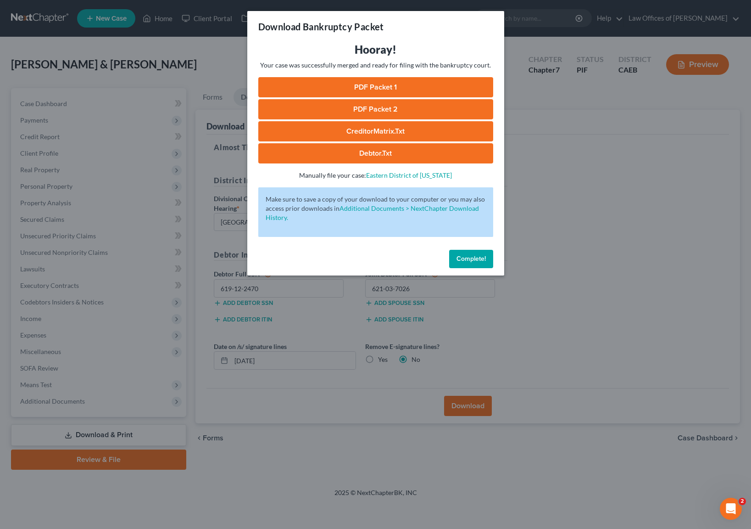
click at [404, 82] on link "PDF Packet 1" at bounding box center [375, 87] width 235 height 20
click at [379, 109] on link "PDF Packet 2" at bounding box center [375, 109] width 235 height 20
click at [394, 129] on link "CreditorMatrix.txt" at bounding box center [375, 131] width 235 height 20
click at [386, 151] on link "Debtor.txt" at bounding box center [375, 153] width 235 height 20
click at [476, 253] on button "Complete!" at bounding box center [471, 259] width 44 height 18
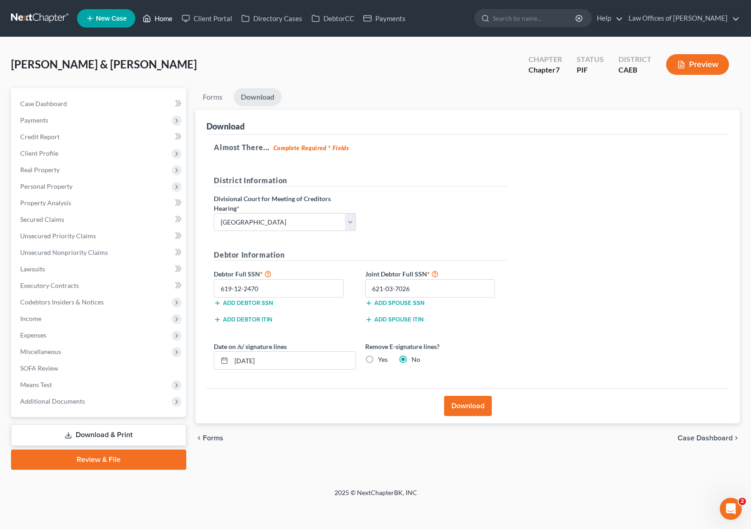
click at [167, 20] on link "Home" at bounding box center [157, 18] width 39 height 17
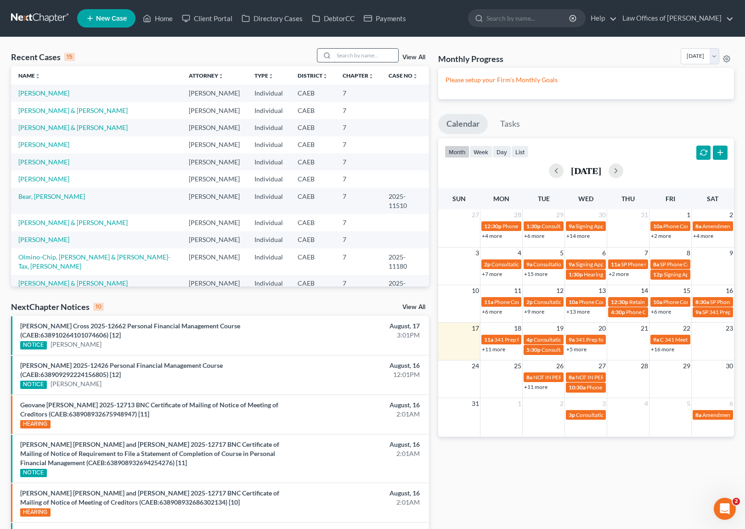
click at [340, 54] on input "search" at bounding box center [366, 55] width 64 height 13
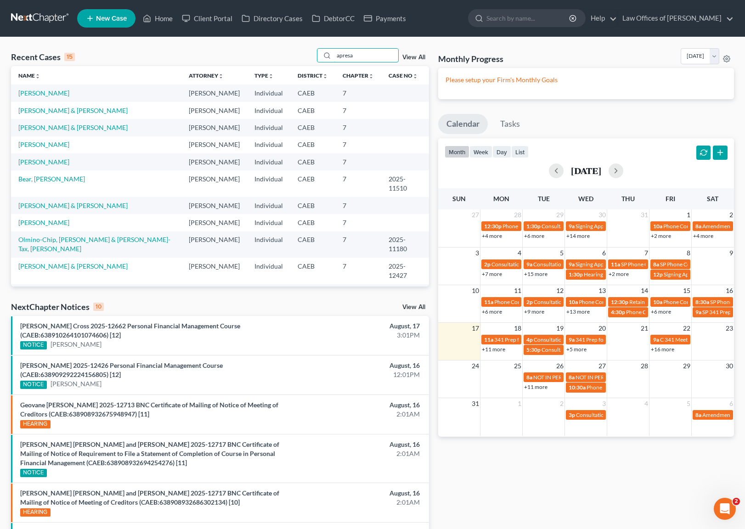
type input "apresa"
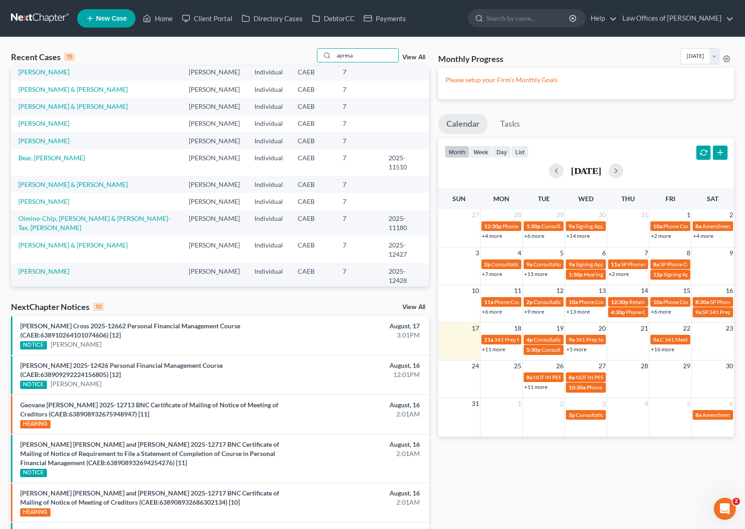
scroll to position [21, 0]
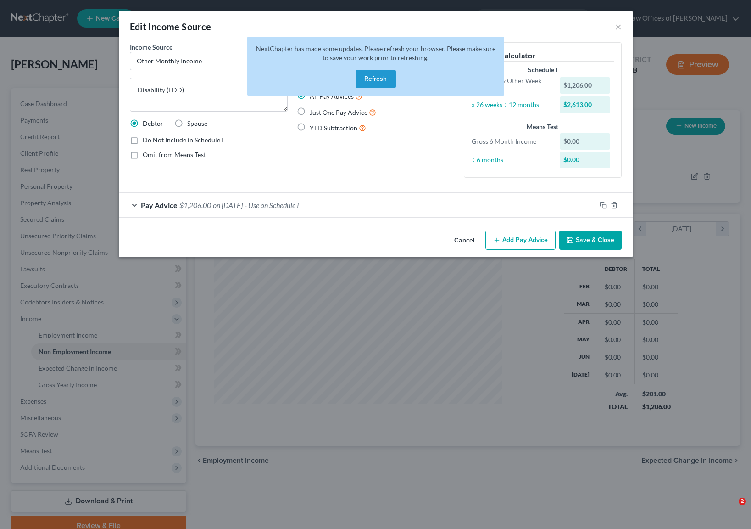
select select "13"
select select "2"
click at [368, 80] on button "Refresh" at bounding box center [376, 79] width 40 height 18
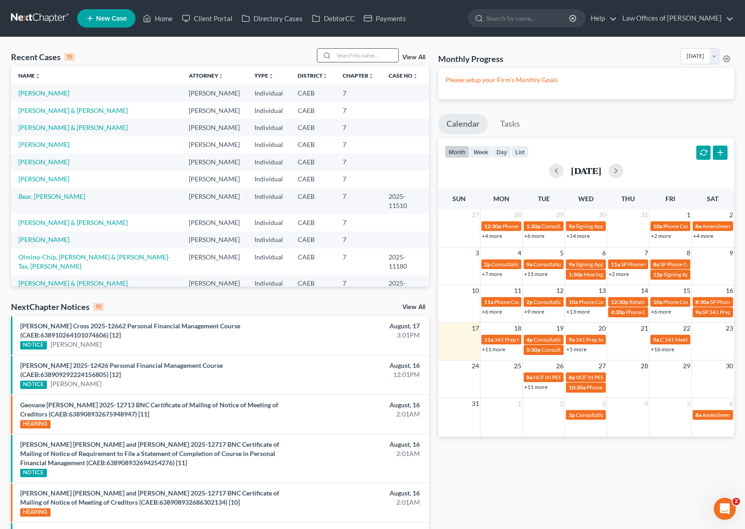
click at [346, 55] on input "search" at bounding box center [366, 55] width 64 height 13
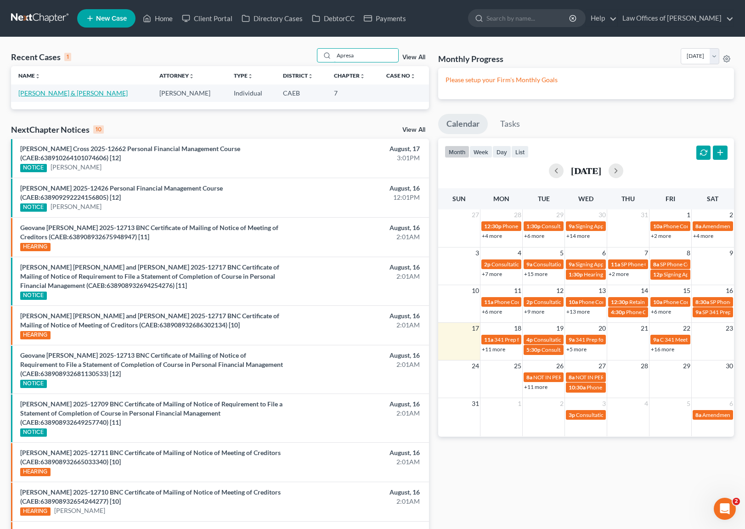
type input "Apresa"
click at [57, 91] on link "[PERSON_NAME] & [PERSON_NAME]" at bounding box center [72, 93] width 109 height 8
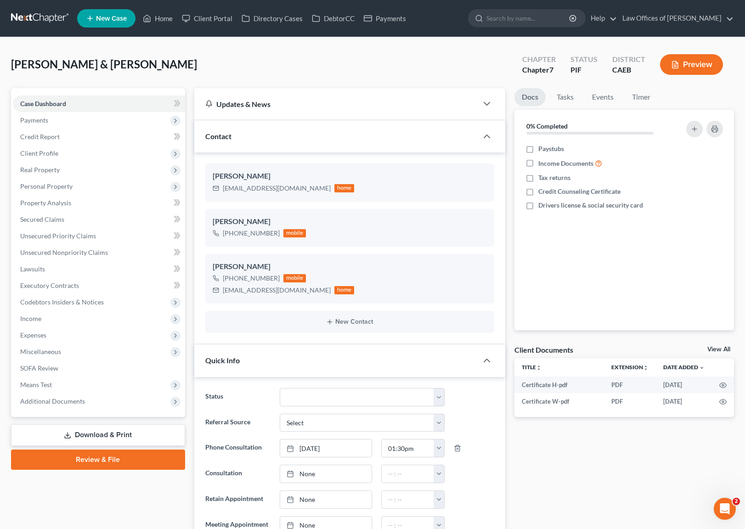
scroll to position [2538, 0]
click at [118, 431] on link "Download & Print" at bounding box center [98, 435] width 174 height 22
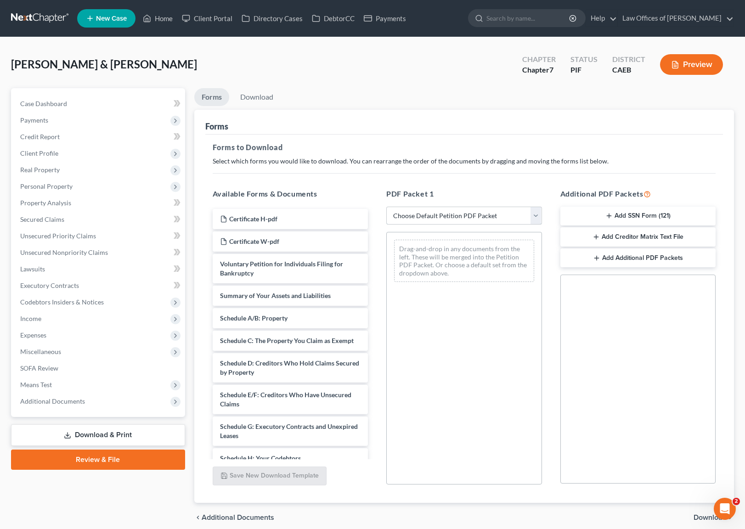
click at [534, 217] on select "Choose Default Petition PDF Packet Complete Bankruptcy Petition (all forms and …" at bounding box center [464, 216] width 156 height 18
select select "5"
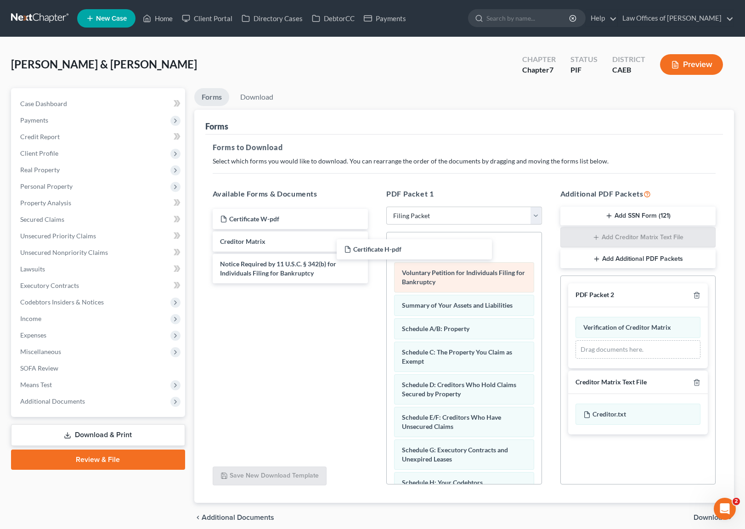
drag, startPoint x: 281, startPoint y: 219, endPoint x: 510, endPoint y: 280, distance: 237.1
click at [376, 278] on div "Certificate H-pdf Certificate H-pdf Certificate W-pdf Creditor Matrix Notice Re…" at bounding box center [290, 246] width 170 height 74
drag, startPoint x: 510, startPoint y: 280, endPoint x: 489, endPoint y: 287, distance: 22.4
click at [489, 287] on div "Voluntary Petition for Individuals Filing for Bankruptcy" at bounding box center [464, 278] width 140 height 30
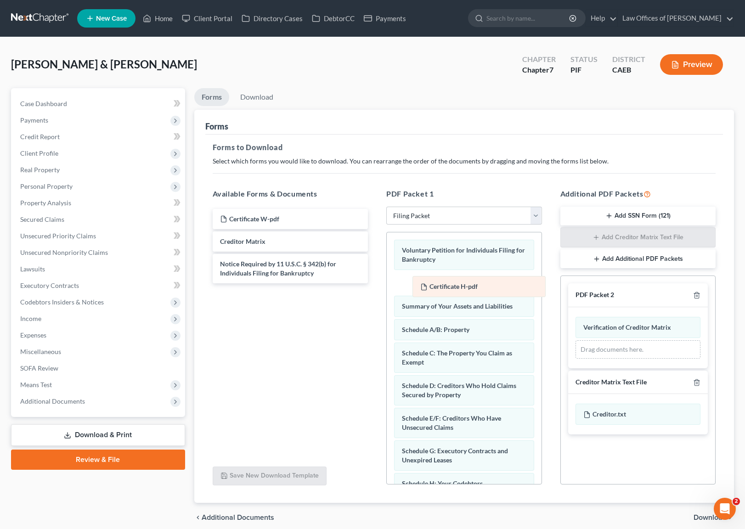
drag, startPoint x: 453, startPoint y: 243, endPoint x: 471, endPoint y: 279, distance: 40.0
click at [471, 279] on div "Certificate H-pdf Certificate H-pdf Voluntary Petition for Individuals Filing f…" at bounding box center [464, 493] width 155 height 523
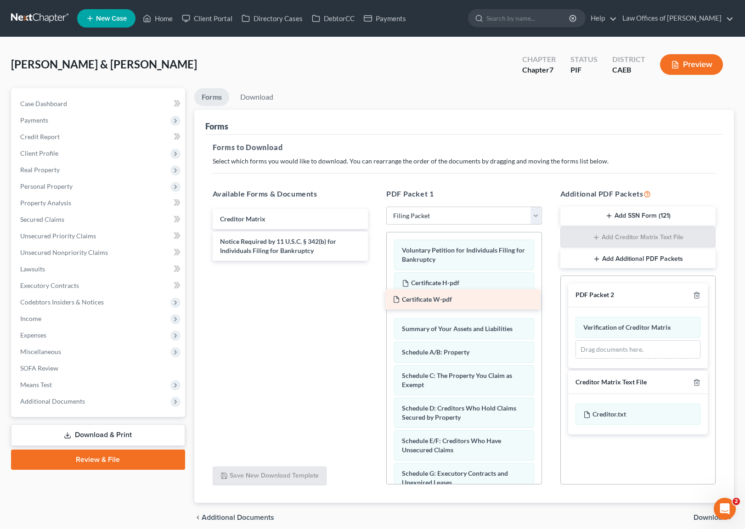
drag, startPoint x: 307, startPoint y: 219, endPoint x: 480, endPoint y: 300, distance: 190.8
click at [376, 261] on div "Certificate W-pdf Certificate W-pdf Creditor Matrix Notice Required by 11 U.S.C…" at bounding box center [290, 235] width 170 height 52
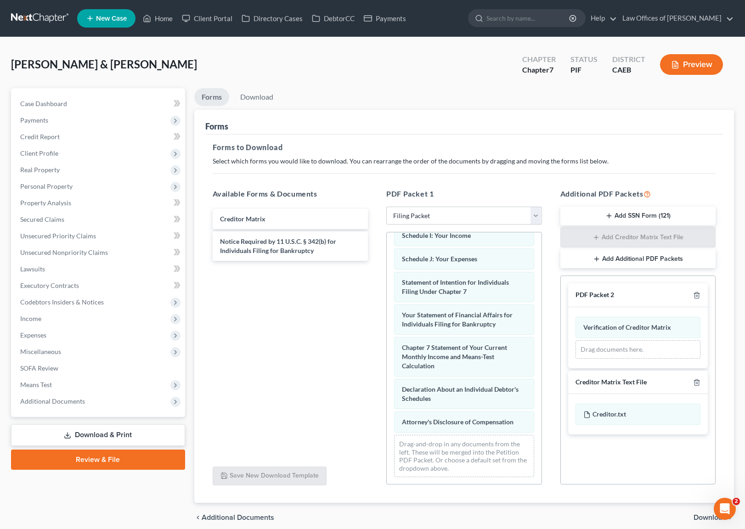
scroll to position [295, 0]
click at [699, 517] on span "Download" at bounding box center [709, 517] width 33 height 7
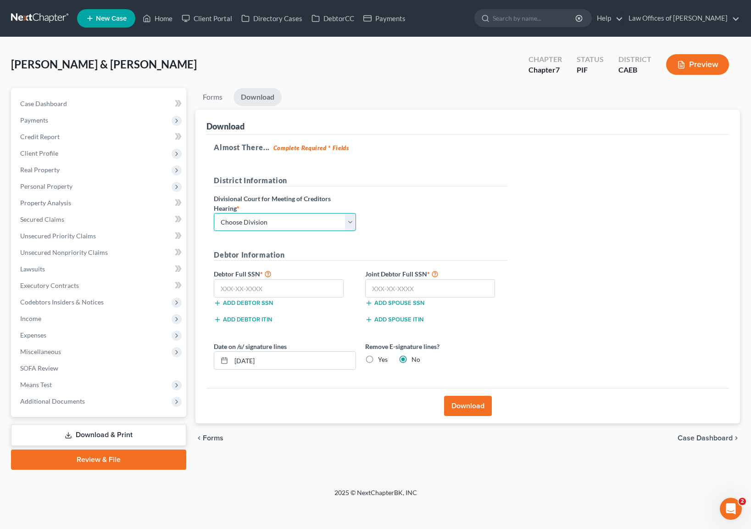
click at [349, 222] on select "Choose Division Fresno Modesto [GEOGRAPHIC_DATA]" at bounding box center [285, 222] width 142 height 18
select select "0"
click at [294, 283] on input "text" at bounding box center [279, 288] width 130 height 18
type input "605-68-1932"
drag, startPoint x: 432, startPoint y: 288, endPoint x: 439, endPoint y: 283, distance: 8.5
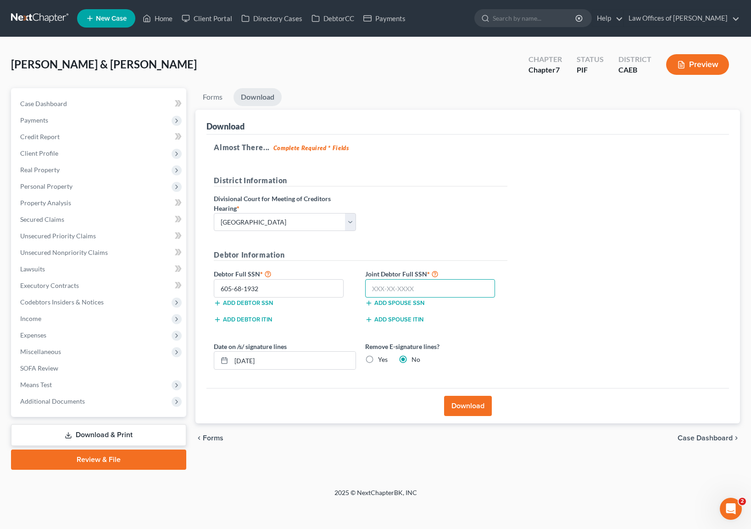
click at [433, 287] on input "text" at bounding box center [430, 288] width 130 height 18
type input "610-38-5748"
click at [277, 359] on input "[DATE]" at bounding box center [293, 360] width 124 height 17
type input "08/15/2025"
click at [461, 405] on button "Download" at bounding box center [468, 406] width 48 height 20
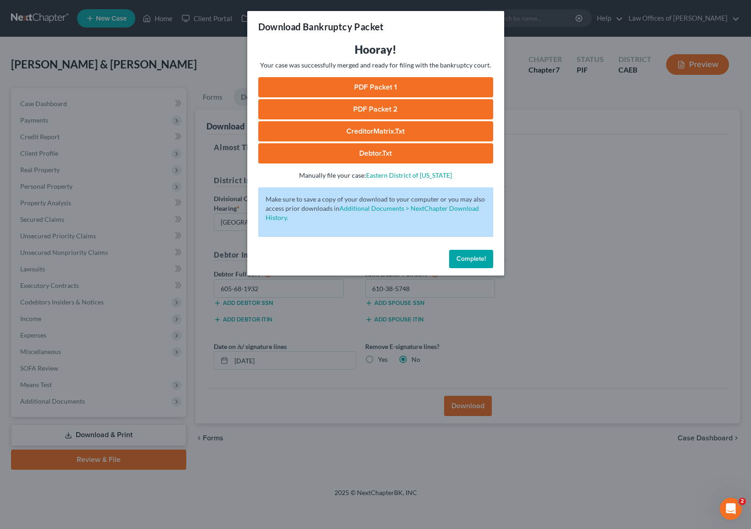
click at [398, 83] on link "PDF Packet 1" at bounding box center [375, 87] width 235 height 20
click at [379, 111] on link "PDF Packet 2" at bounding box center [375, 109] width 235 height 20
click at [404, 128] on link "CreditorMatrix.txt" at bounding box center [375, 131] width 235 height 20
click at [396, 155] on link "Debtor.txt" at bounding box center [375, 153] width 235 height 20
click at [467, 253] on button "Complete!" at bounding box center [471, 259] width 44 height 18
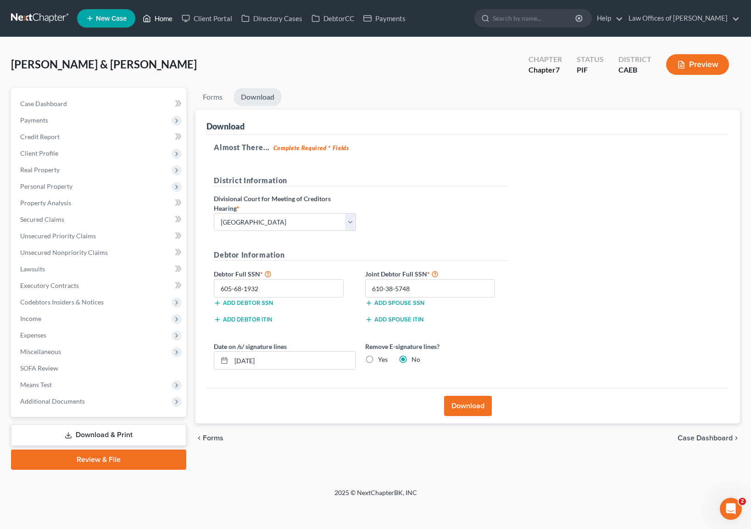
click at [160, 15] on link "Home" at bounding box center [157, 18] width 39 height 17
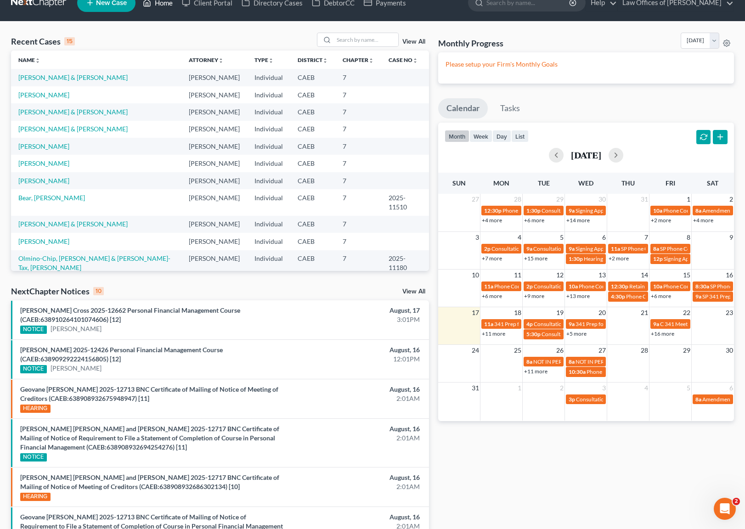
scroll to position [30, 0]
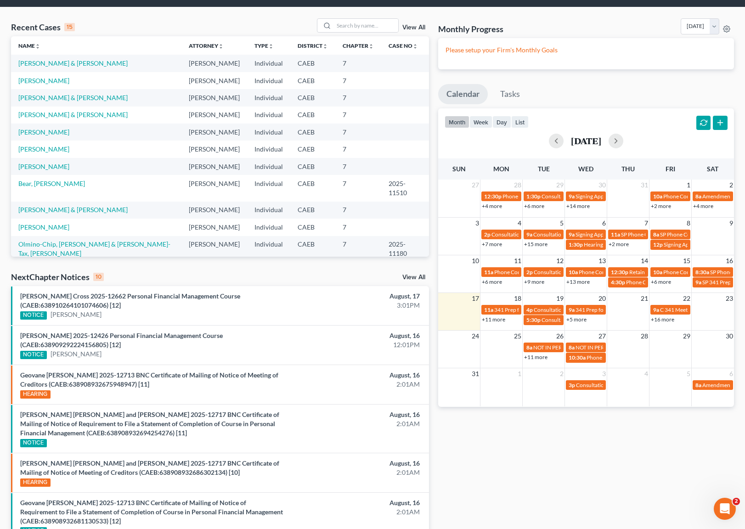
click at [494, 320] on link "+11 more" at bounding box center [493, 319] width 23 height 7
click at [345, 27] on input "search" at bounding box center [366, 25] width 64 height 13
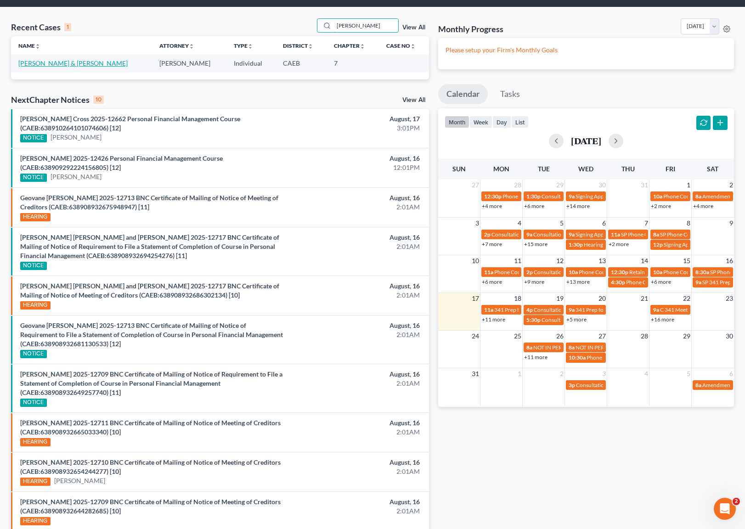
type input "Dondi"
click at [128, 62] on link "[PERSON_NAME] & [PERSON_NAME]" at bounding box center [72, 63] width 109 height 8
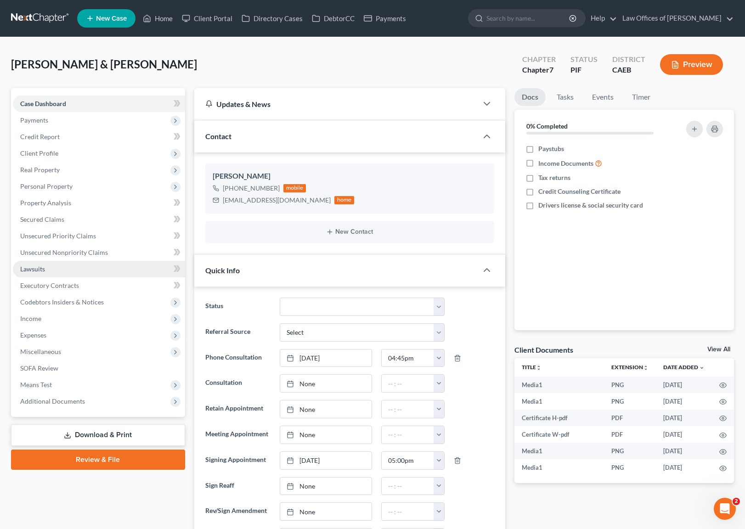
scroll to position [10161, 0]
click at [59, 183] on span "Personal Property" at bounding box center [46, 186] width 52 height 8
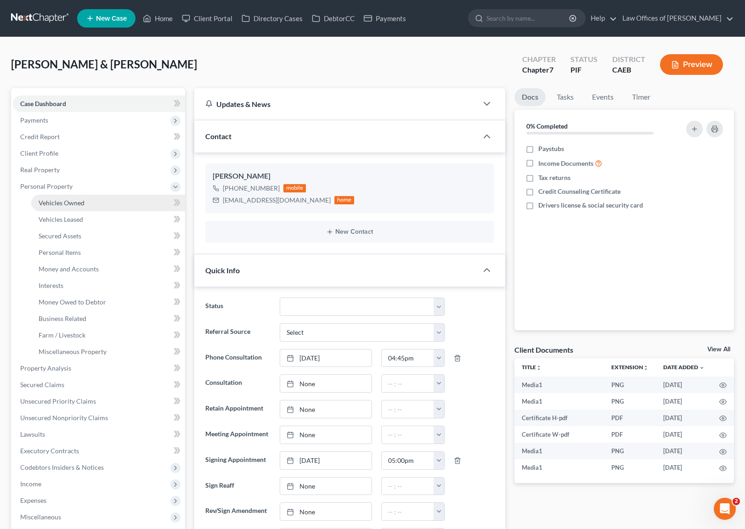
click at [88, 206] on link "Vehicles Owned" at bounding box center [108, 203] width 154 height 17
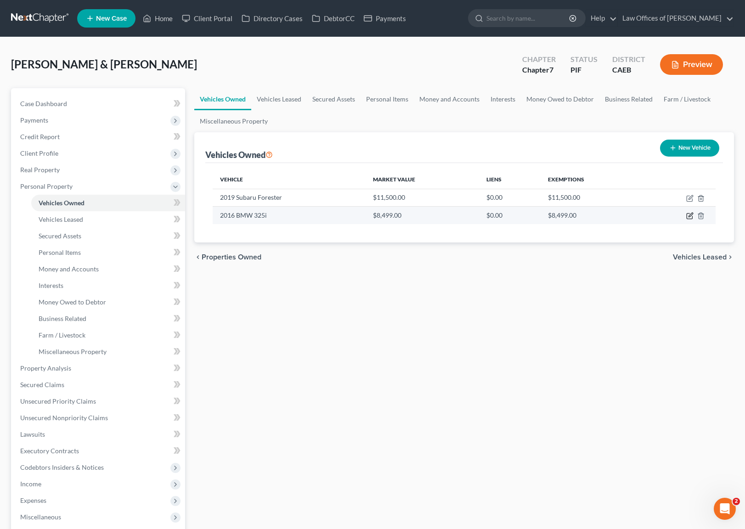
click at [689, 216] on icon "button" at bounding box center [689, 215] width 7 height 7
select select "0"
select select "10"
select select "2"
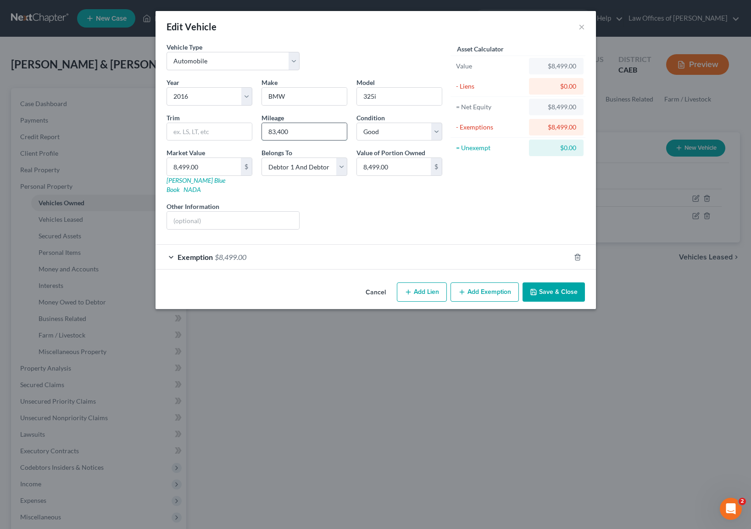
click at [302, 136] on input "83,400" at bounding box center [304, 131] width 85 height 17
drag, startPoint x: 301, startPoint y: 134, endPoint x: 222, endPoint y: 118, distance: 80.2
click at [222, 118] on div "Year Select 2026 2025 2024 2023 2022 2021 2020 2019 2018 2017 2016 2015 2014 20…" at bounding box center [304, 157] width 285 height 159
type input "184,180"
click at [440, 133] on select "Select Excellent Very Good Good Fair Poor" at bounding box center [400, 132] width 86 height 18
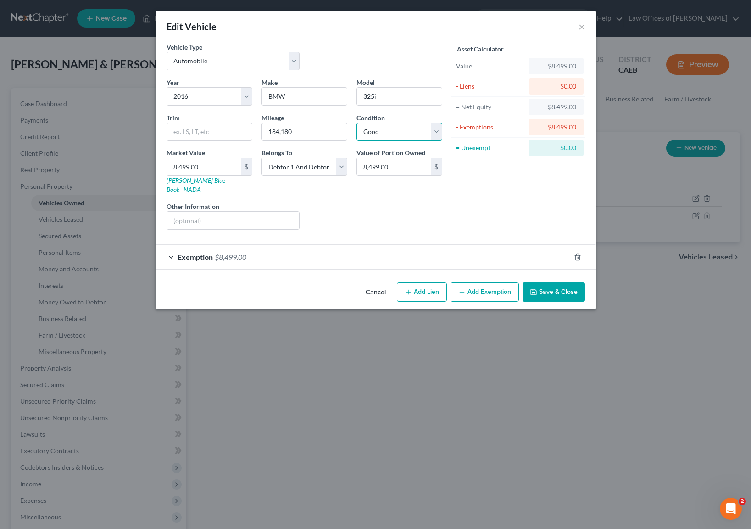
select select "3"
click at [205, 167] on input "8,499.00" at bounding box center [204, 166] width 74 height 17
click at [549, 282] on button "Save & Close" at bounding box center [554, 291] width 62 height 19
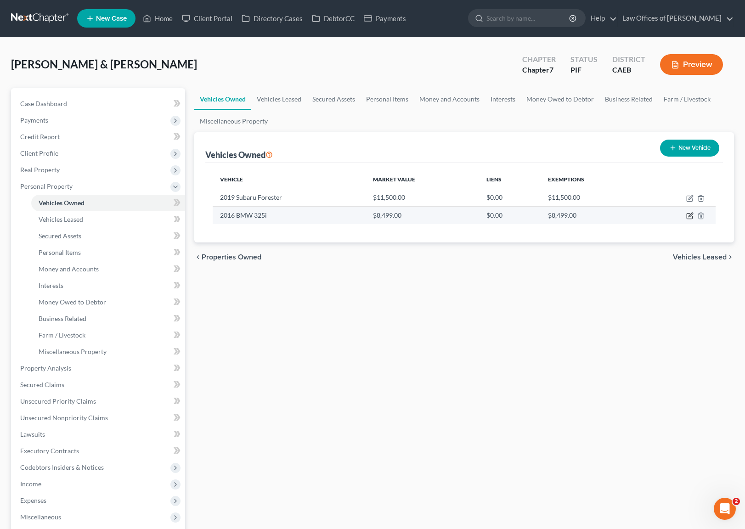
click at [686, 214] on icon "button" at bounding box center [689, 216] width 6 height 6
select select "0"
select select "10"
select select "3"
select select "2"
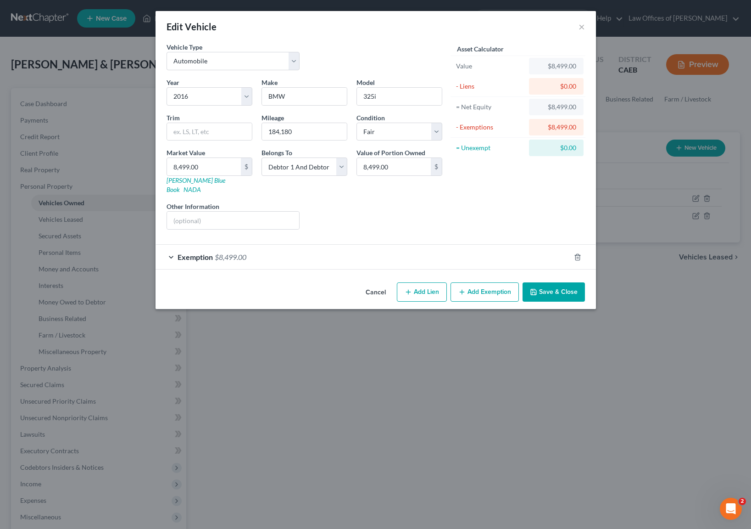
click at [560, 284] on button "Save & Close" at bounding box center [554, 291] width 62 height 19
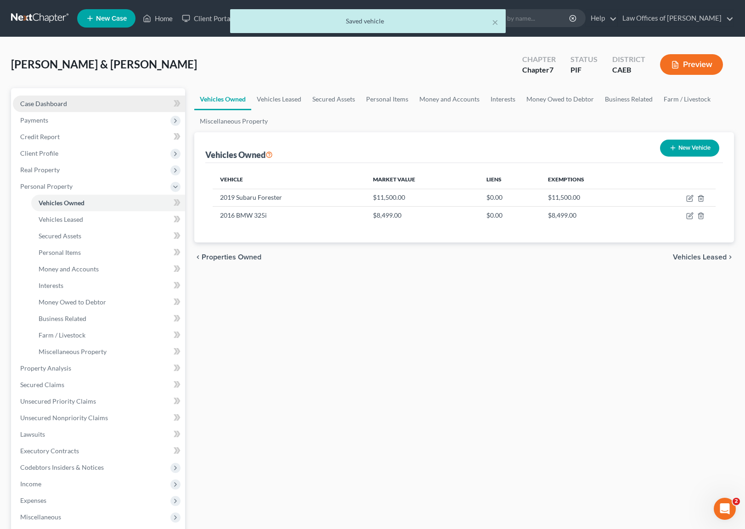
click at [86, 107] on link "Case Dashboard" at bounding box center [99, 103] width 172 height 17
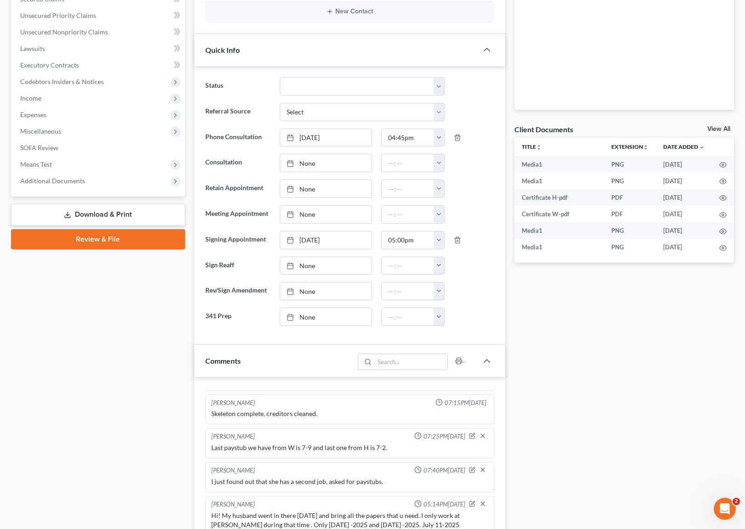
scroll to position [4, 0]
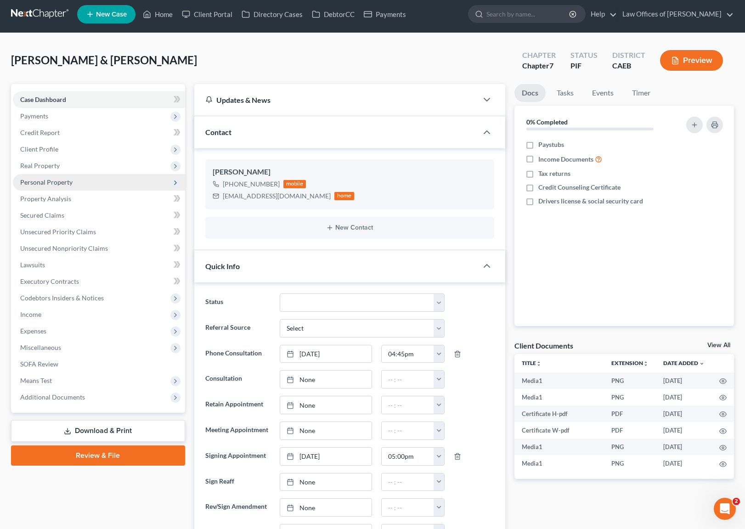
click at [77, 187] on span "Personal Property" at bounding box center [99, 182] width 172 height 17
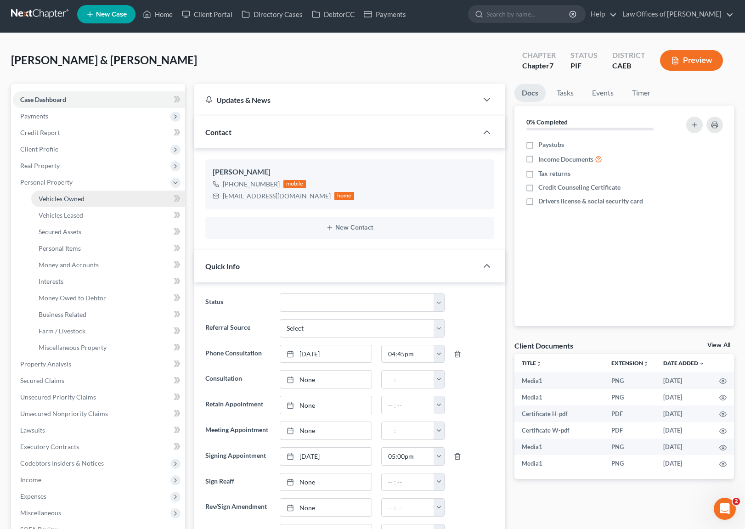
click at [90, 199] on link "Vehicles Owned" at bounding box center [108, 199] width 154 height 17
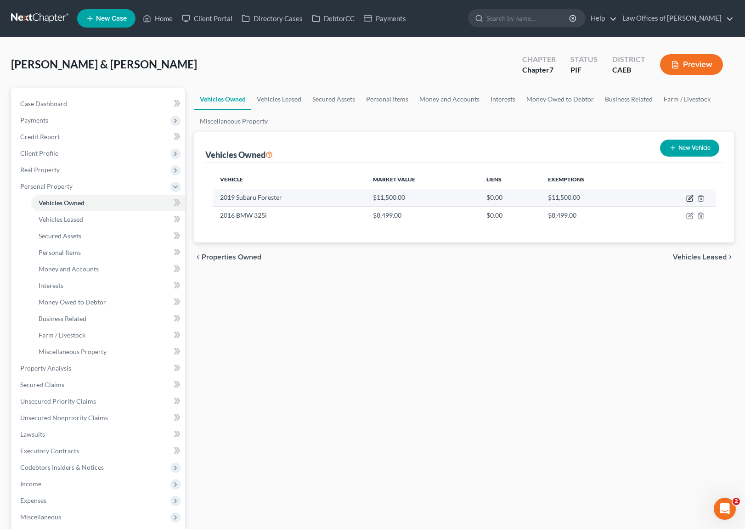
click at [690, 199] on icon "button" at bounding box center [689, 198] width 7 height 7
select select "0"
select select "7"
select select "2"
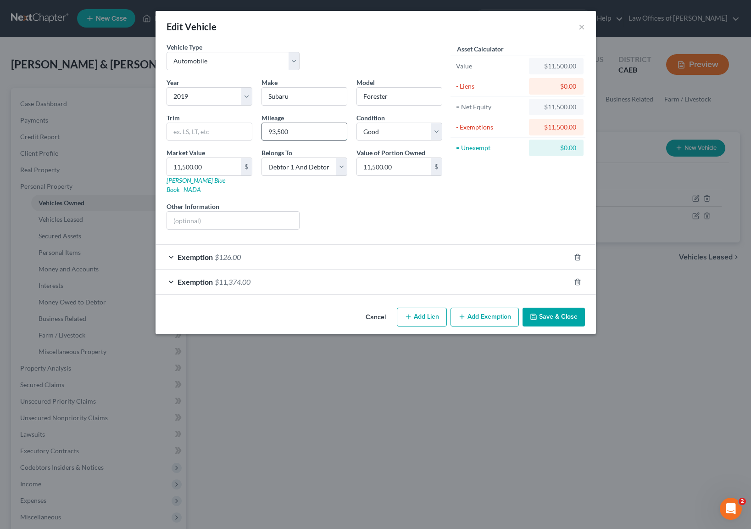
click at [294, 134] on input "93,500" at bounding box center [304, 131] width 85 height 17
drag, startPoint x: 286, startPoint y: 132, endPoint x: 233, endPoint y: 131, distance: 52.8
click at [233, 131] on div "Year Select 2026 2025 2024 2023 2022 2021 2020 2019 2018 2017 2016 2015 2014 20…" at bounding box center [304, 157] width 285 height 159
type input "147,200"
click at [433, 129] on select "Select Excellent Very Good Good Fair Poor" at bounding box center [400, 132] width 86 height 18
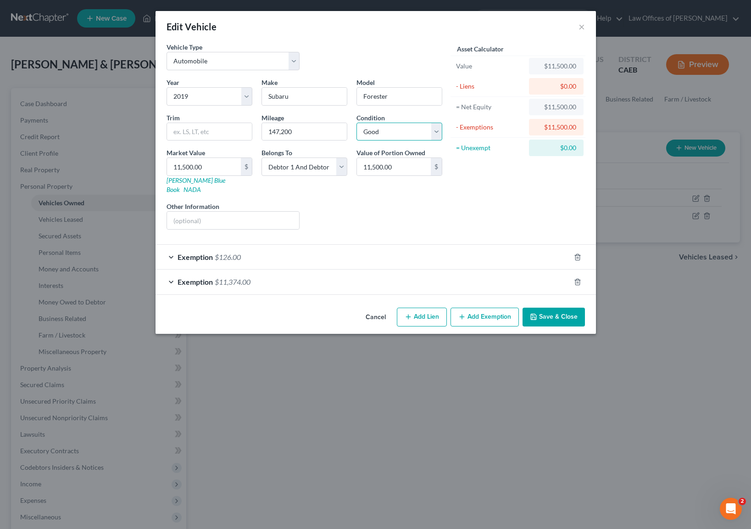
select select "3"
click at [219, 170] on input "11,500.00" at bounding box center [204, 166] width 74 height 17
drag, startPoint x: 544, startPoint y: 308, endPoint x: 549, endPoint y: 309, distance: 5.6
click at [544, 309] on button "Save & Close" at bounding box center [554, 317] width 62 height 19
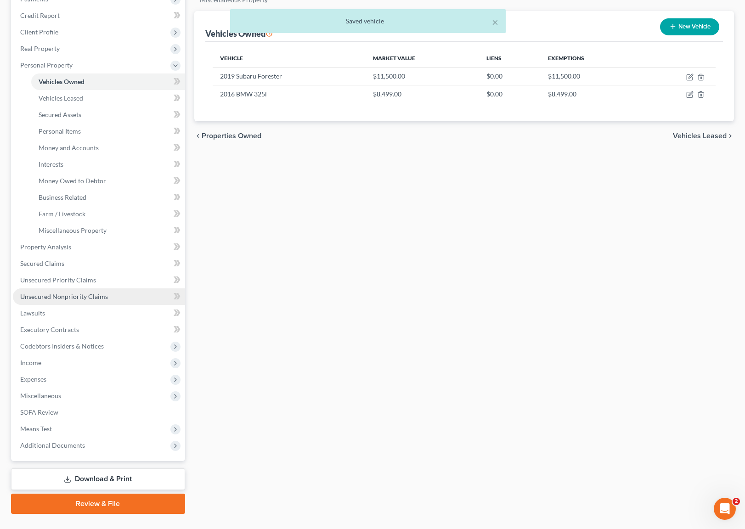
scroll to position [118, 0]
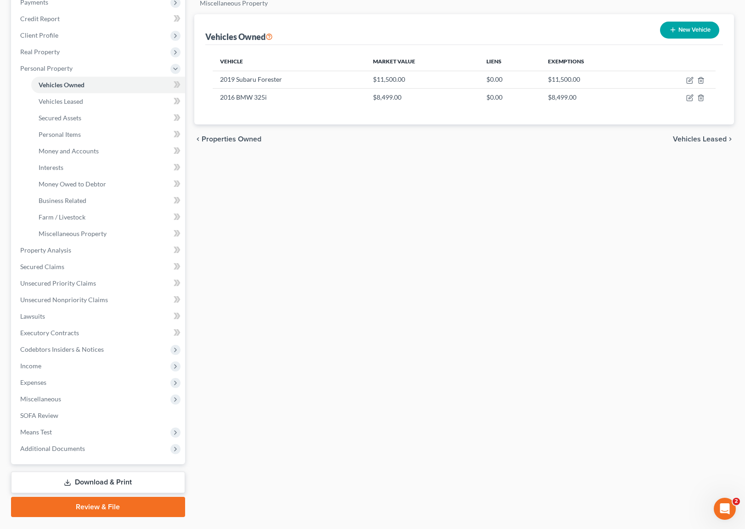
click at [139, 475] on link "Download & Print" at bounding box center [98, 482] width 174 height 22
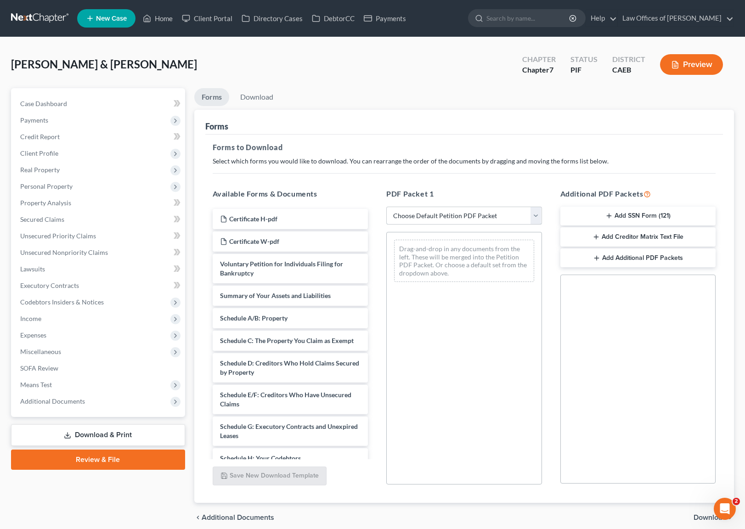
click at [537, 215] on select "Choose Default Petition PDF Packet Complete Bankruptcy Petition (all forms and …" at bounding box center [464, 216] width 156 height 18
select select "5"
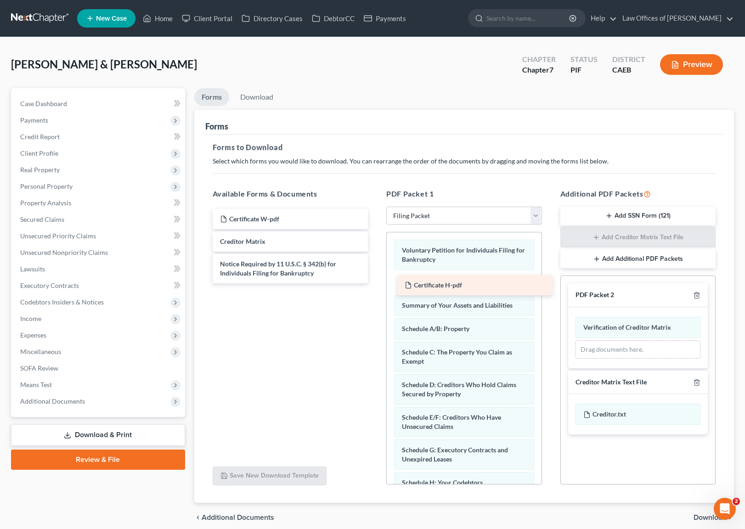
drag, startPoint x: 275, startPoint y: 218, endPoint x: 460, endPoint y: 285, distance: 196.2
click at [376, 283] on div "Certificate H-pdf Certificate H-pdf Certificate W-pdf Creditor Matrix Notice Re…" at bounding box center [290, 246] width 170 height 74
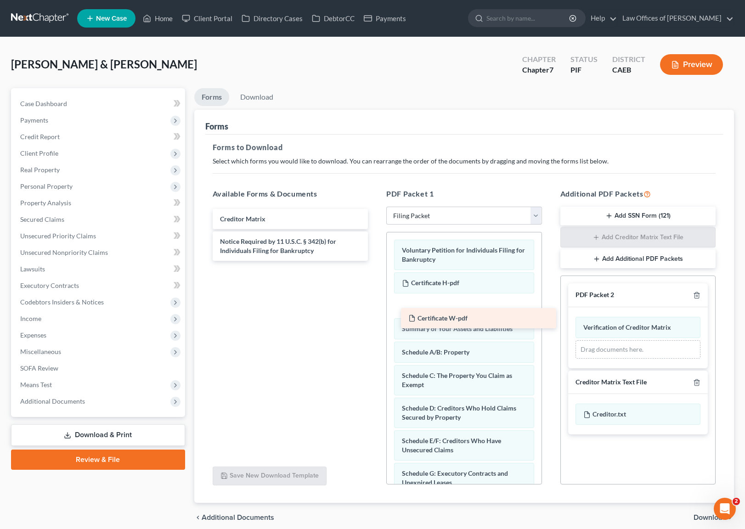
drag, startPoint x: 248, startPoint y: 215, endPoint x: 437, endPoint y: 311, distance: 211.3
click at [376, 261] on div "Certificate W-pdf Certificate W-pdf Creditor Matrix Notice Required by 11 U.S.C…" at bounding box center [290, 235] width 170 height 52
click at [699, 515] on span "Download" at bounding box center [709, 517] width 33 height 7
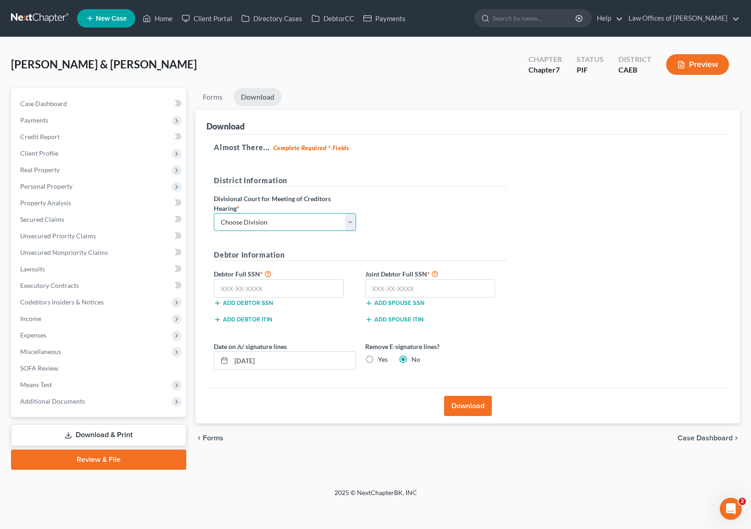
click at [353, 219] on select "Choose Division Fresno Modesto [GEOGRAPHIC_DATA]" at bounding box center [285, 222] width 142 height 18
select select "0"
click at [286, 287] on input "text" at bounding box center [279, 288] width 130 height 18
type input "9"
click at [269, 318] on button "Add debtor ITIN" at bounding box center [243, 319] width 58 height 7
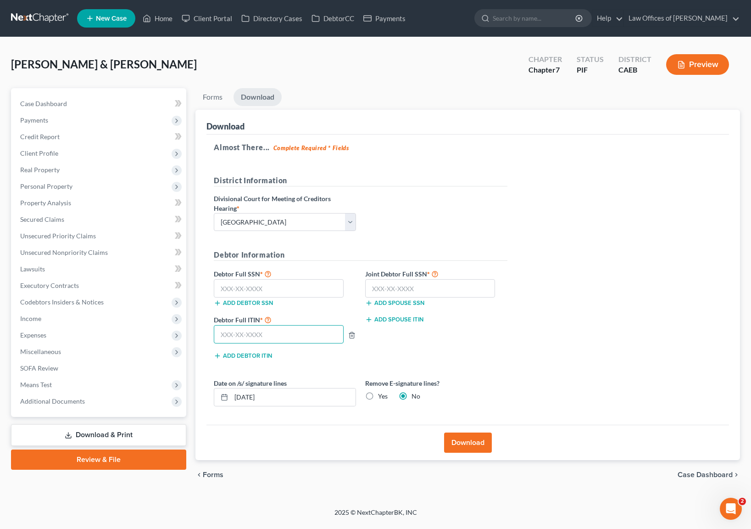
click at [300, 330] on input "text" at bounding box center [279, 334] width 130 height 18
type input "950-94-1372"
click at [440, 291] on input "text" at bounding box center [430, 288] width 130 height 18
type input "604-61-9514"
click at [482, 441] on button "Download" at bounding box center [468, 442] width 48 height 20
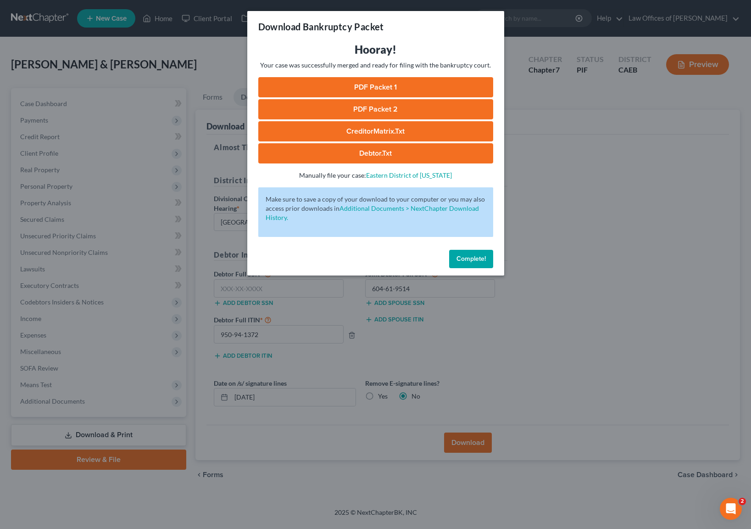
click at [370, 89] on link "PDF Packet 1" at bounding box center [375, 87] width 235 height 20
click at [369, 109] on link "PDF Packet 2" at bounding box center [375, 109] width 235 height 20
click at [372, 133] on link "CreditorMatrix.txt" at bounding box center [375, 131] width 235 height 20
click at [383, 153] on link "Debtor.txt" at bounding box center [375, 153] width 235 height 20
click at [476, 258] on span "Complete!" at bounding box center [471, 259] width 29 height 8
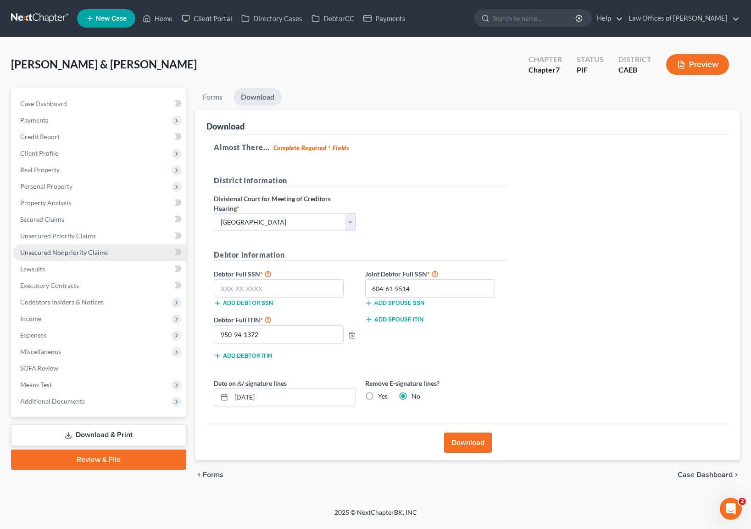
click at [100, 247] on link "Unsecured Nonpriority Claims" at bounding box center [100, 252] width 174 height 17
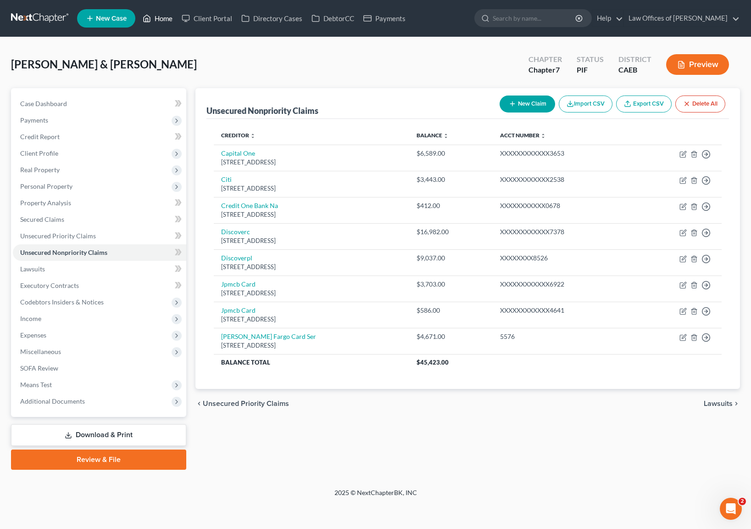
click at [173, 22] on link "Home" at bounding box center [157, 18] width 39 height 17
